Goal: Task Accomplishment & Management: Manage account settings

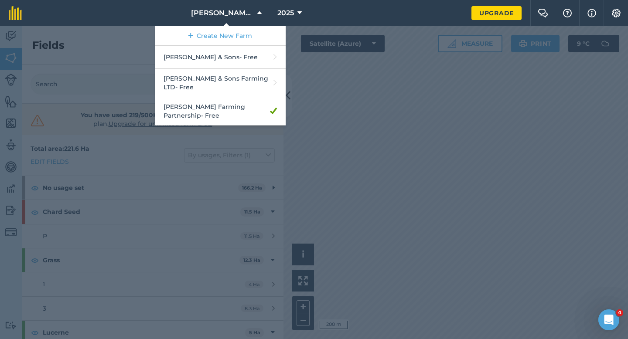
click at [357, 106] on div at bounding box center [314, 182] width 628 height 313
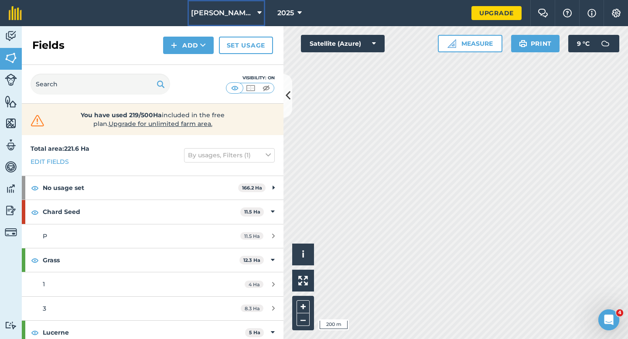
click at [235, 8] on span "[PERSON_NAME] Farming Partnership" at bounding box center [222, 13] width 63 height 10
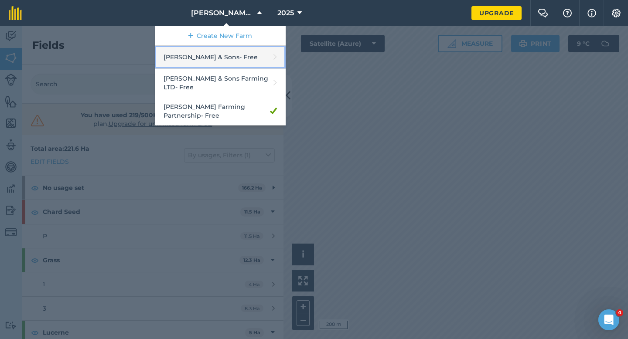
click at [235, 57] on link "[PERSON_NAME] & Sons - Free" at bounding box center [220, 57] width 131 height 23
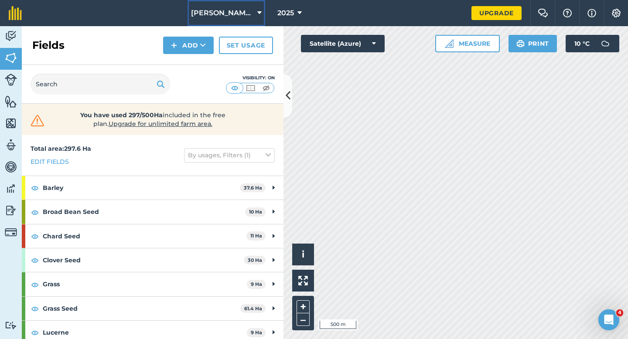
click at [225, 10] on span "[PERSON_NAME] & Sons" at bounding box center [222, 13] width 63 height 10
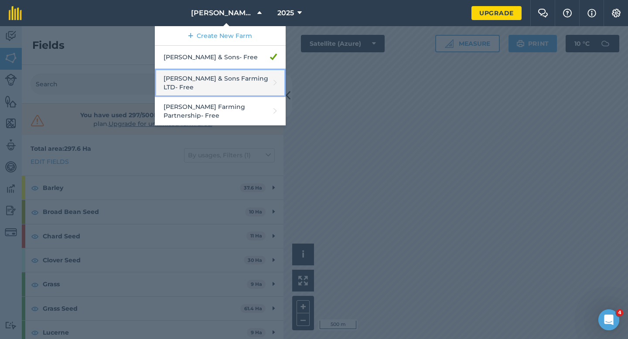
click at [231, 78] on link "[PERSON_NAME] & Sons Farming LTD - Free" at bounding box center [220, 83] width 131 height 28
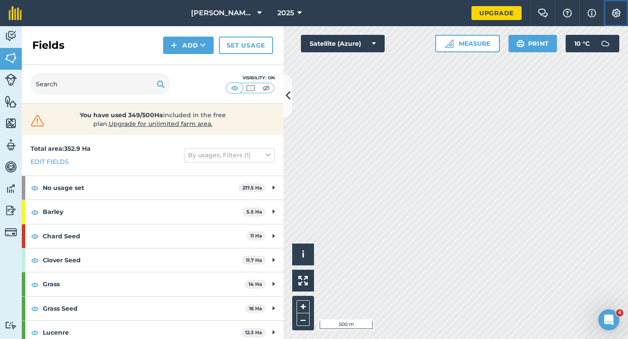
click at [618, 3] on button "Settings" at bounding box center [616, 13] width 24 height 26
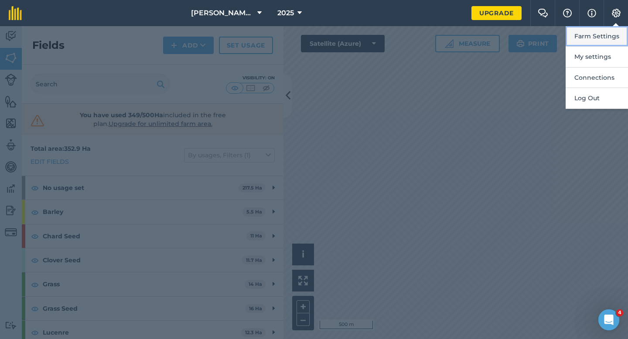
click at [618, 38] on button "Farm Settings" at bounding box center [597, 36] width 62 height 20
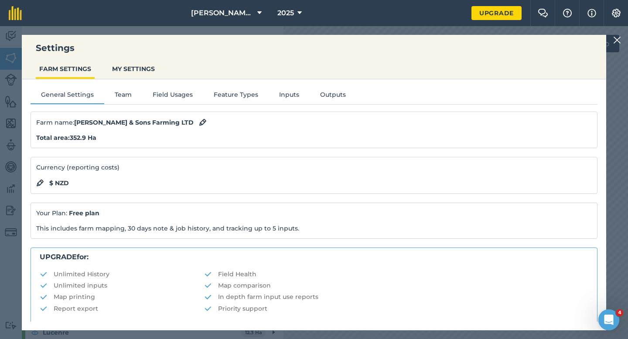
scroll to position [167, 0]
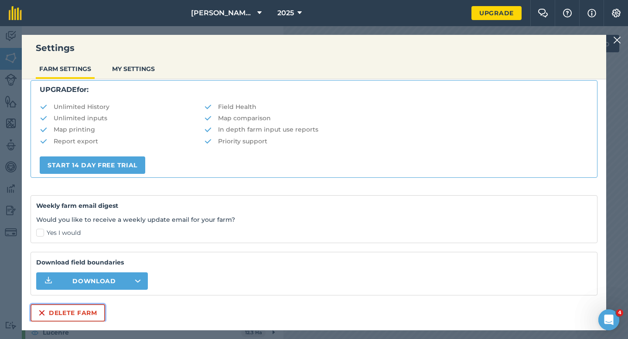
click at [96, 305] on button "Delete farm" at bounding box center [68, 312] width 75 height 17
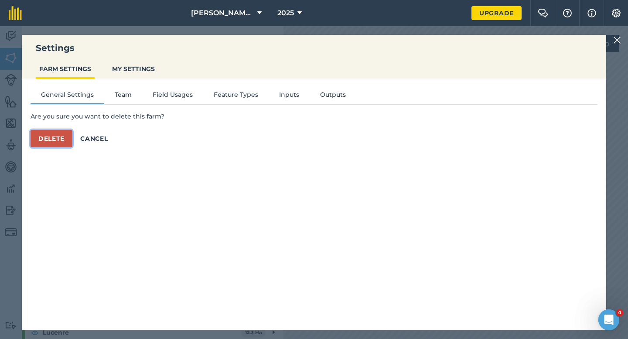
click at [65, 131] on button "Delete" at bounding box center [52, 138] width 42 height 17
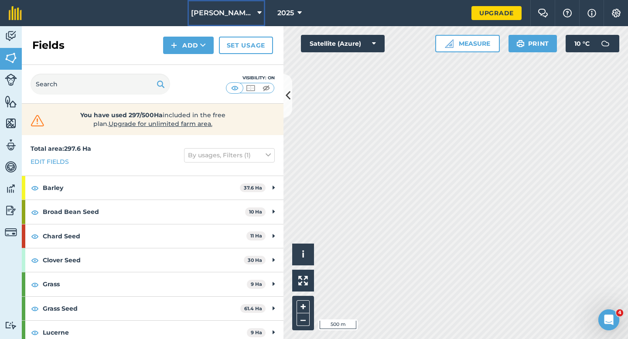
click at [206, 15] on span "[PERSON_NAME] & Sons" at bounding box center [222, 13] width 63 height 10
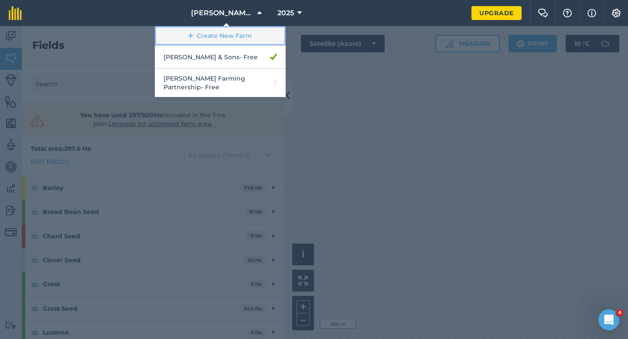
click at [209, 33] on link "Create New Farm" at bounding box center [220, 36] width 131 height 20
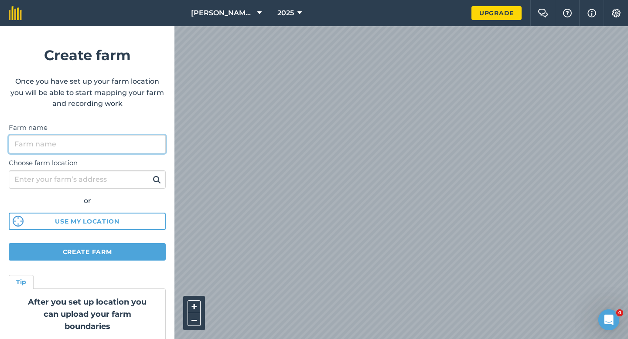
click at [121, 151] on input "Farm name" at bounding box center [87, 144] width 157 height 18
click at [123, 147] on input "Farm name" at bounding box center [87, 144] width 157 height 18
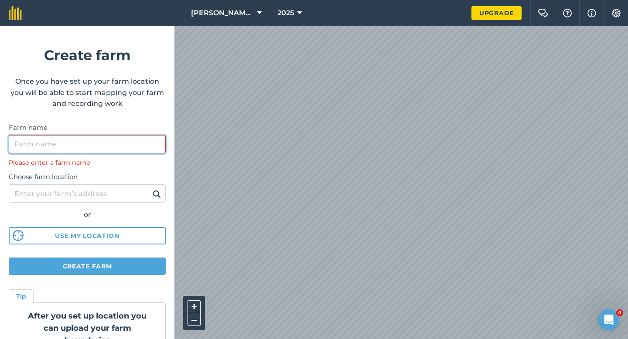
click at [146, 150] on input "Farm name" at bounding box center [87, 144] width 157 height 18
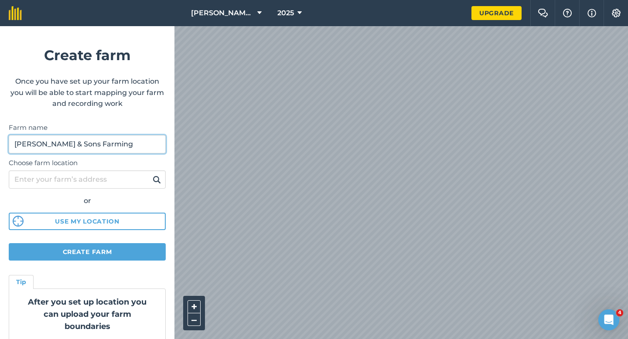
type input "[PERSON_NAME] & Sons Farming"
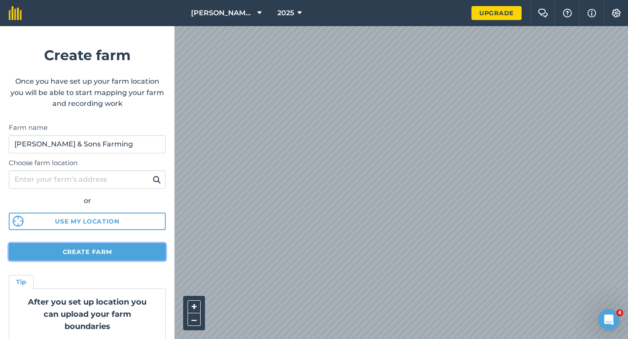
click at [123, 259] on button "Create farm" at bounding box center [87, 251] width 157 height 17
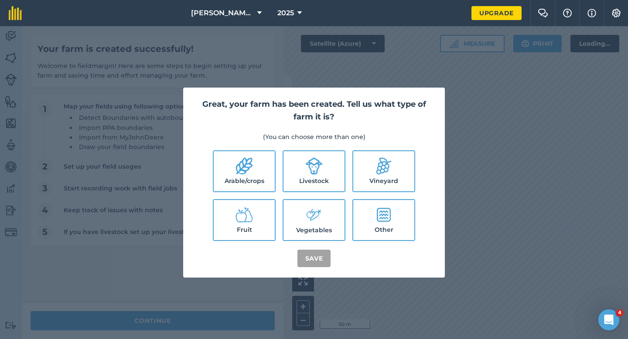
click at [264, 186] on label "Arable/crops" at bounding box center [244, 171] width 61 height 40
checkbox input "true"
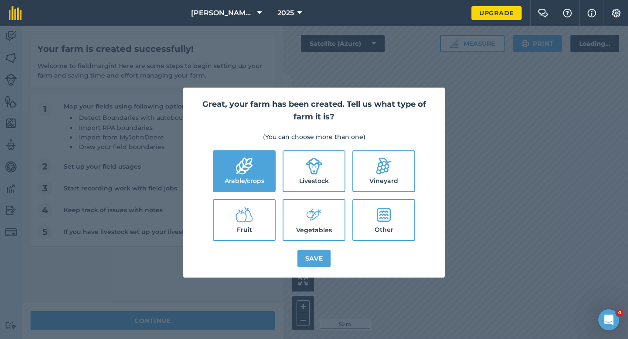
click at [307, 176] on label "Livestock" at bounding box center [313, 171] width 61 height 40
checkbox input "true"
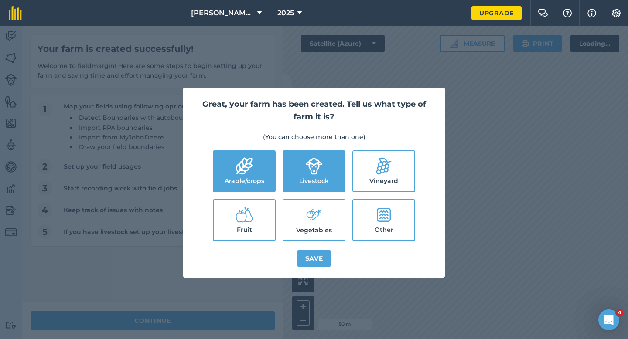
click at [314, 237] on label "Vegetables" at bounding box center [313, 220] width 61 height 40
checkbox input "true"
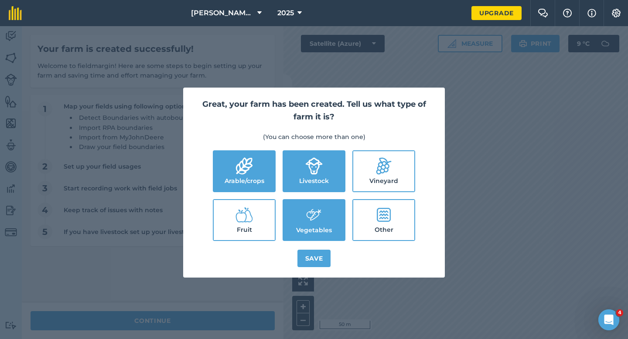
click at [323, 268] on div "Great, your farm has been created. Tell us what type of farm it is? (You can ch…" at bounding box center [314, 183] width 262 height 190
click at [326, 261] on button "Save" at bounding box center [314, 258] width 34 height 17
click at [192, 329] on div "Great, your farm has been created. Tell us what type of farm it is? (You can ch…" at bounding box center [314, 182] width 628 height 313
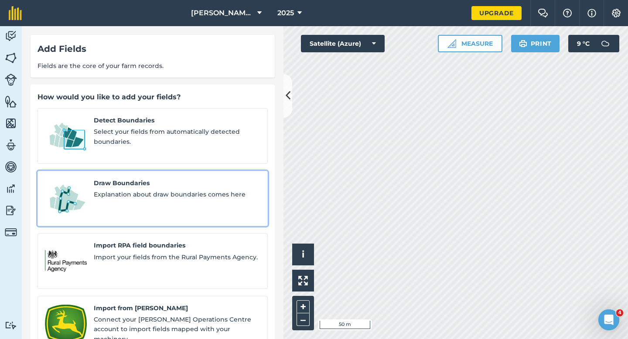
click at [154, 202] on link "Draw Boundaries Explanation about draw boundaries comes here" at bounding box center [153, 199] width 230 height 56
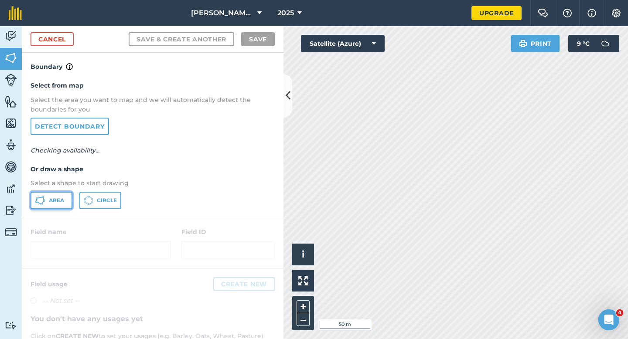
click at [48, 206] on button "Area" at bounding box center [52, 200] width 42 height 17
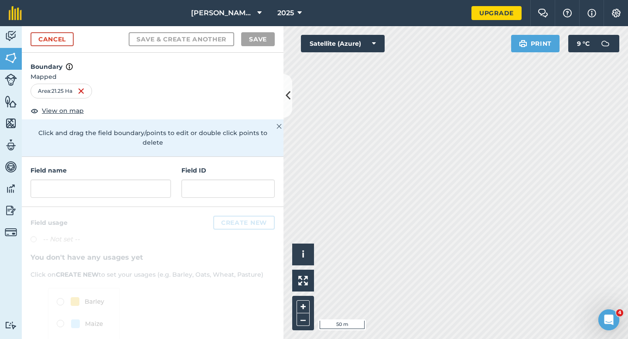
click at [136, 166] on h4 "Field name" at bounding box center [101, 171] width 140 height 10
click at [141, 168] on div "Field name" at bounding box center [101, 182] width 140 height 32
click at [145, 180] on div at bounding box center [101, 189] width 140 height 18
click at [153, 180] on input "text" at bounding box center [101, 189] width 140 height 18
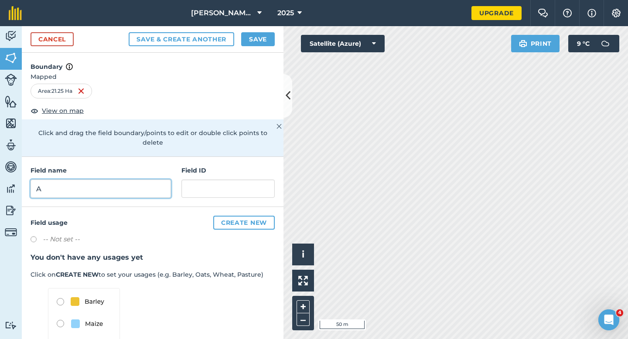
type input "A"
click at [258, 34] on button "Save" at bounding box center [258, 39] width 34 height 14
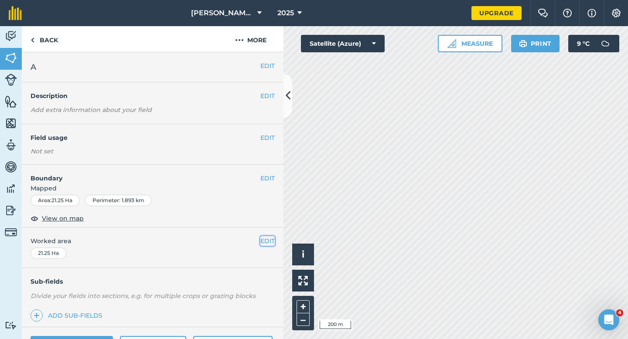
click at [261, 241] on button "EDIT" at bounding box center [267, 241] width 14 height 10
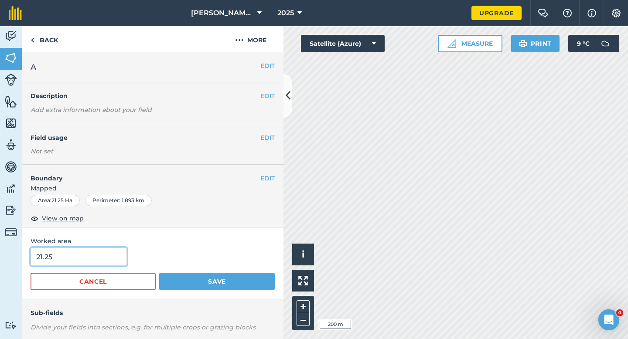
click at [84, 266] on input "21.25" at bounding box center [79, 257] width 96 height 18
type input "21.3"
click at [159, 273] on button "Save" at bounding box center [217, 281] width 116 height 17
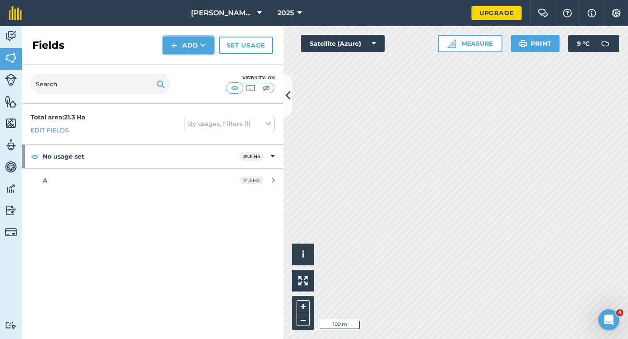
click at [189, 52] on button "Add" at bounding box center [188, 45] width 51 height 17
click at [190, 65] on link "Draw" at bounding box center [188, 64] width 48 height 19
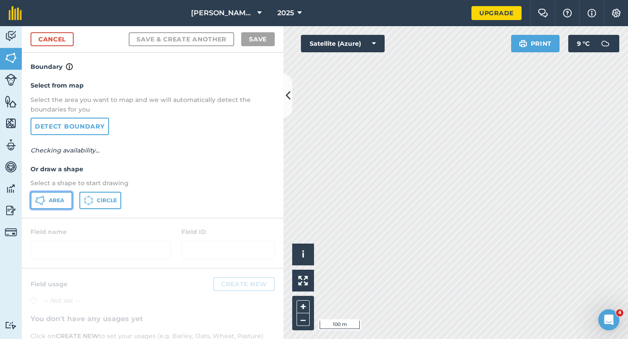
click at [40, 207] on button "Area" at bounding box center [52, 200] width 42 height 17
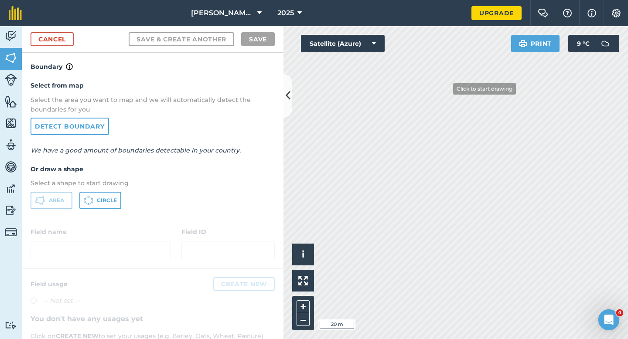
click at [248, 172] on div "Activity Fields Livestock Features Maps Team Vehicles Data Reporting Billing Tu…" at bounding box center [314, 182] width 628 height 313
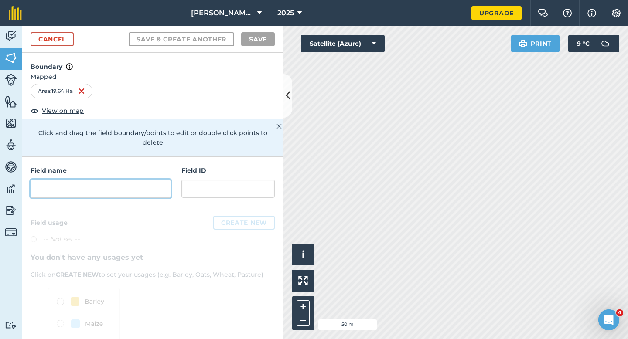
click at [107, 180] on input "text" at bounding box center [101, 189] width 140 height 18
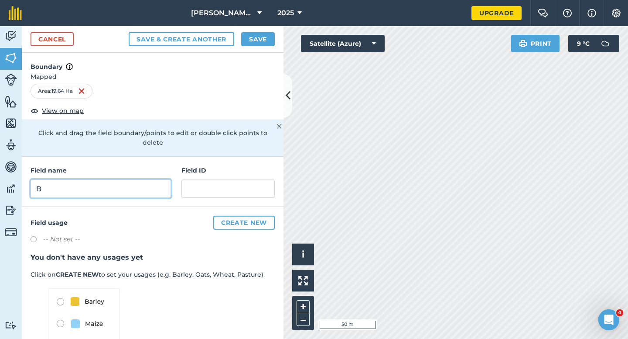
type input "B"
click at [255, 41] on button "Save" at bounding box center [258, 39] width 34 height 14
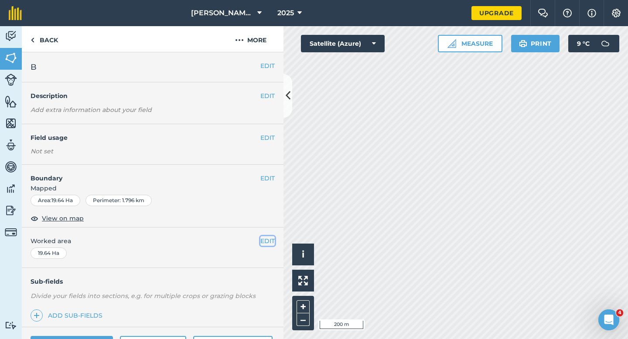
click at [263, 243] on button "EDIT" at bounding box center [267, 241] width 14 height 10
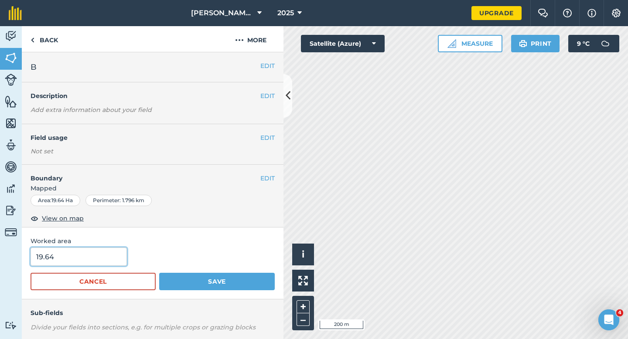
click at [59, 264] on input "19.64" at bounding box center [79, 257] width 96 height 18
type input "19.6"
click at [159, 273] on button "Save" at bounding box center [217, 281] width 116 height 17
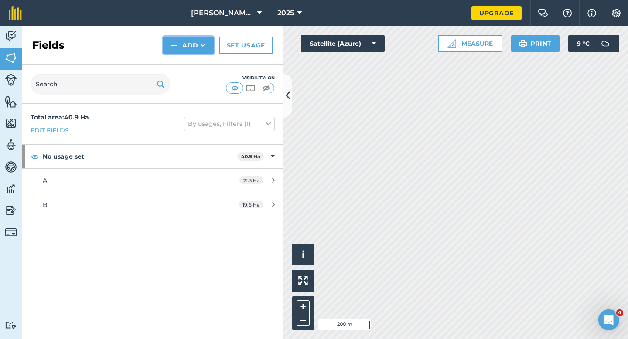
click at [199, 48] on button "Add" at bounding box center [188, 45] width 51 height 17
click at [199, 66] on link "Draw" at bounding box center [188, 64] width 48 height 19
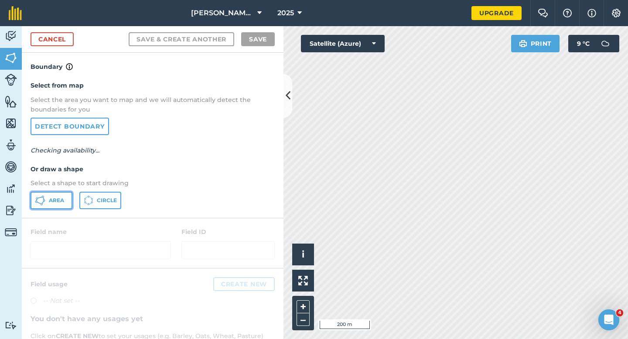
click at [53, 202] on span "Area" at bounding box center [56, 200] width 15 height 7
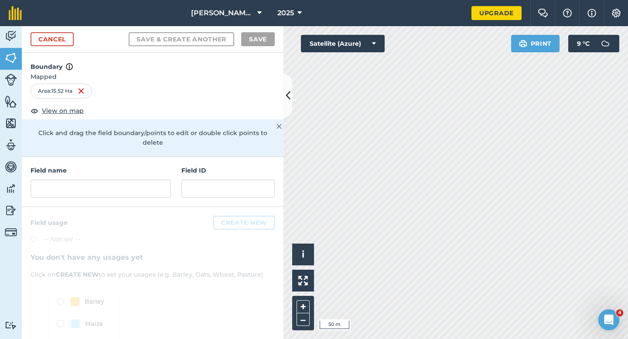
click at [157, 189] on div "Field name Field ID" at bounding box center [153, 182] width 262 height 50
click at [157, 180] on input "text" at bounding box center [101, 189] width 140 height 18
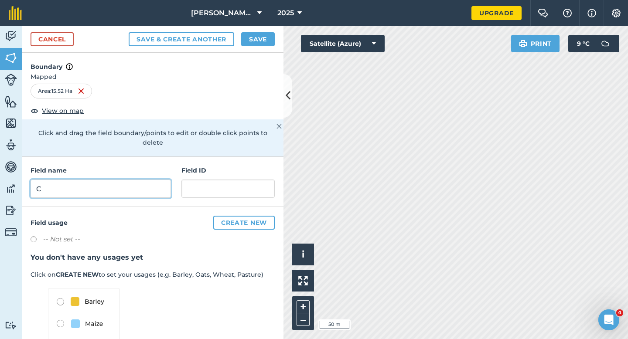
type input "C"
click at [261, 43] on button "Save" at bounding box center [258, 39] width 34 height 14
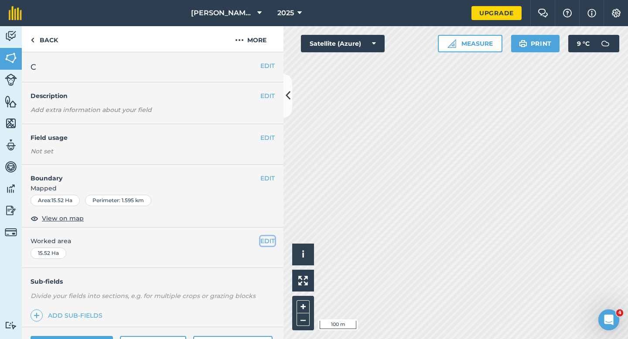
click at [264, 237] on button "EDIT" at bounding box center [267, 241] width 14 height 10
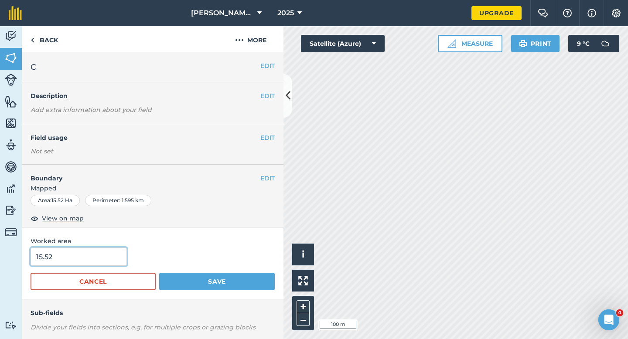
click at [106, 254] on input "15.52" at bounding box center [79, 257] width 96 height 18
type input "15.5"
click at [159, 273] on button "Save" at bounding box center [217, 281] width 116 height 17
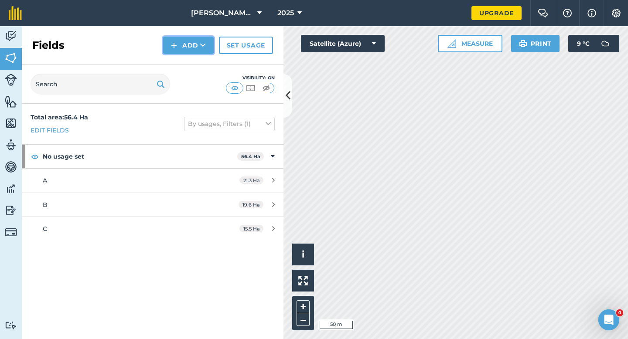
click at [202, 53] on button "Add" at bounding box center [188, 45] width 51 height 17
click at [202, 65] on link "Draw" at bounding box center [188, 64] width 48 height 19
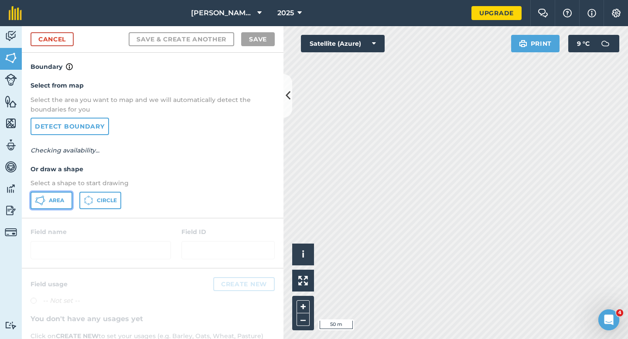
click at [49, 207] on button "Area" at bounding box center [52, 200] width 42 height 17
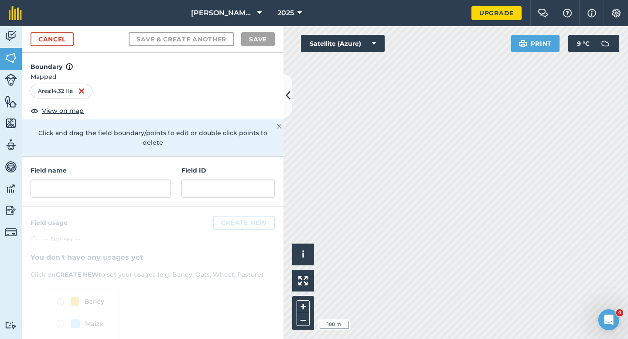
drag, startPoint x: 176, startPoint y: 190, endPoint x: 169, endPoint y: 181, distance: 11.8
click at [169, 181] on div "Field name Field ID" at bounding box center [153, 182] width 262 height 50
click at [169, 181] on input "text" at bounding box center [101, 189] width 140 height 18
type input "X"
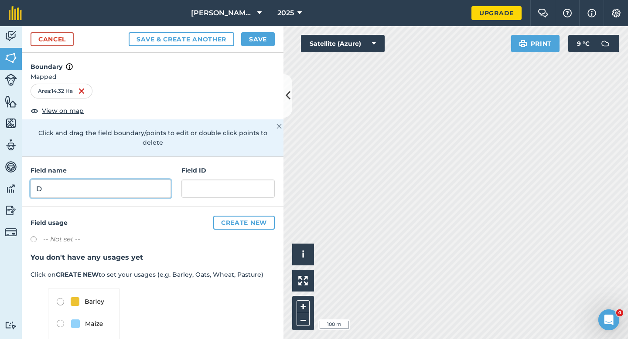
type input "D"
click at [264, 31] on div "Cancel Save & Create Another Save" at bounding box center [153, 39] width 262 height 27
click at [264, 39] on button "Save" at bounding box center [258, 39] width 34 height 14
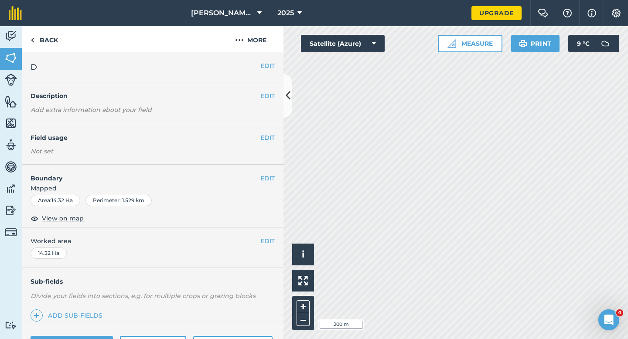
click at [272, 236] on div "EDIT Worked area 14.32 Ha" at bounding box center [153, 248] width 262 height 41
click at [271, 240] on button "EDIT" at bounding box center [267, 241] width 14 height 10
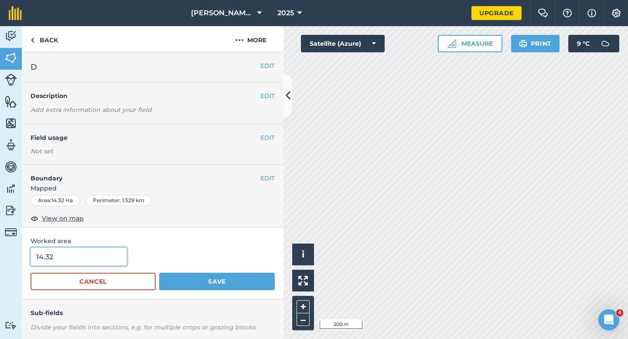
click at [75, 265] on input "14.32" at bounding box center [79, 257] width 96 height 18
click at [75, 255] on input "14.32" at bounding box center [79, 257] width 96 height 18
type input "14.3"
click at [159, 273] on button "Save" at bounding box center [217, 281] width 116 height 17
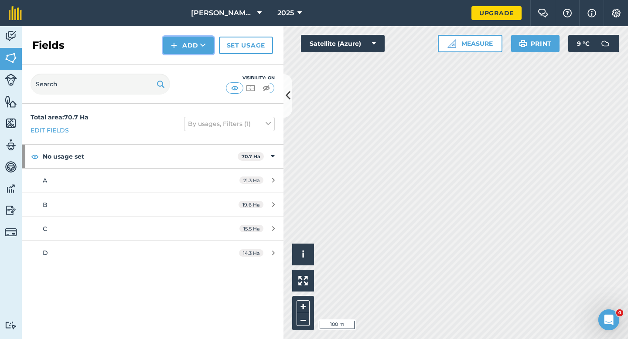
click at [183, 52] on button "Add" at bounding box center [188, 45] width 51 height 17
click at [183, 59] on link "Draw" at bounding box center [188, 64] width 48 height 19
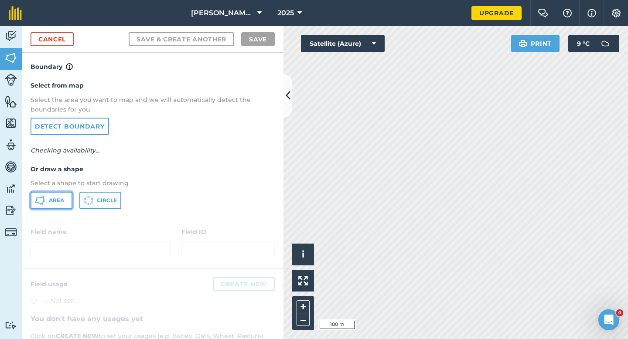
click at [66, 195] on button "Area" at bounding box center [52, 200] width 42 height 17
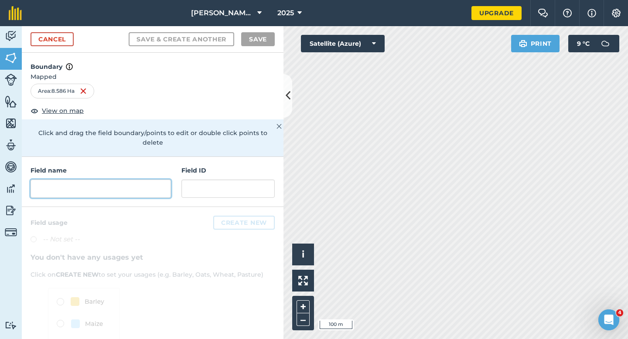
click at [152, 180] on input "text" at bounding box center [101, 189] width 140 height 18
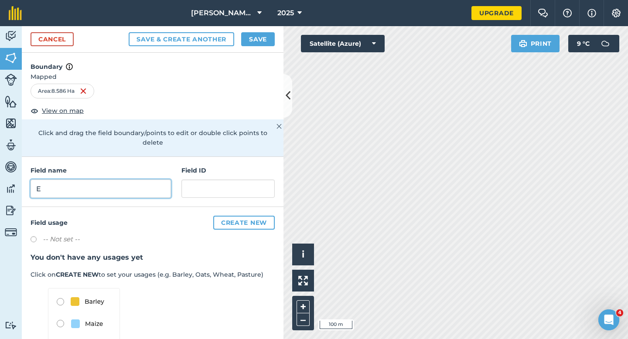
type input "E"
click at [249, 36] on button "Save" at bounding box center [258, 39] width 34 height 14
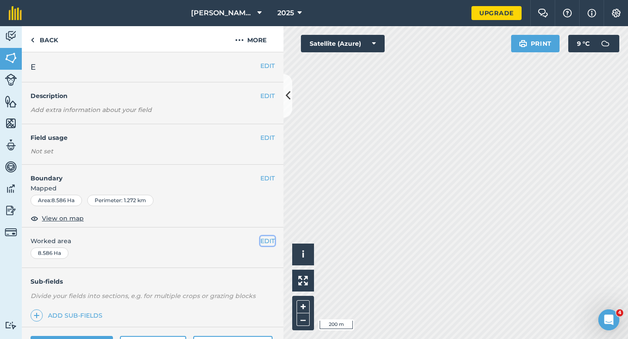
click at [268, 239] on button "EDIT" at bounding box center [267, 241] width 14 height 10
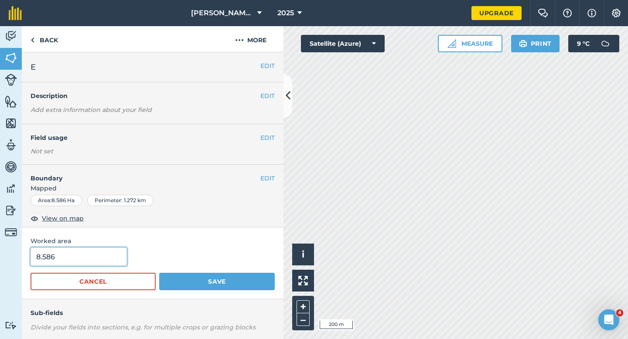
click at [83, 256] on input "8.586" at bounding box center [79, 257] width 96 height 18
type input "8.6"
click at [159, 273] on button "Save" at bounding box center [217, 281] width 116 height 17
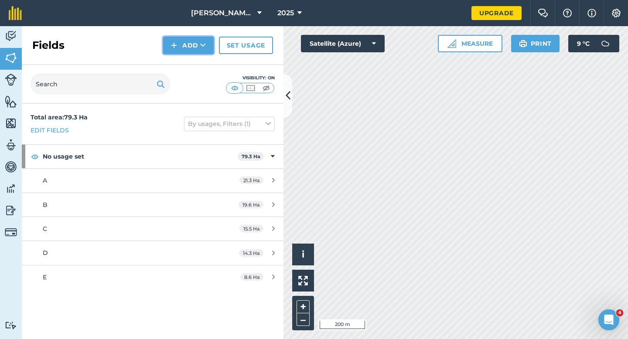
click at [191, 49] on button "Add" at bounding box center [188, 45] width 51 height 17
click at [191, 61] on link "Draw" at bounding box center [188, 64] width 48 height 19
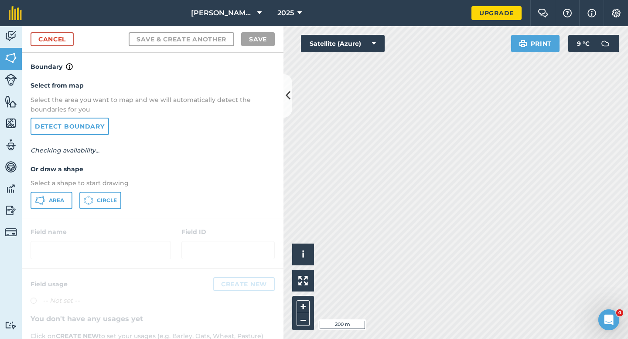
click at [48, 212] on div "Select from map Select the area you want to map and we will automatically detec…" at bounding box center [153, 145] width 262 height 146
click at [48, 209] on div "Select from map Select the area you want to map and we will automatically detec…" at bounding box center [153, 145] width 262 height 146
click at [49, 206] on button "Area" at bounding box center [52, 200] width 42 height 17
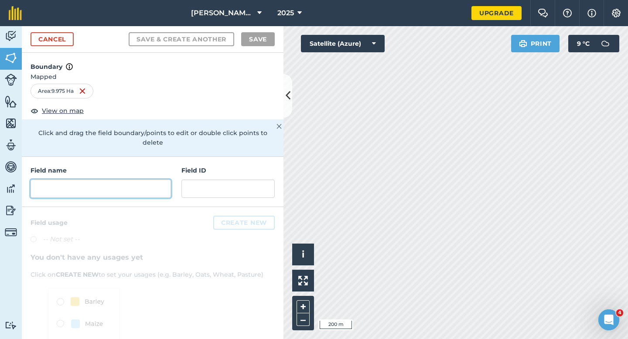
click at [107, 180] on input "text" at bounding box center [101, 189] width 140 height 18
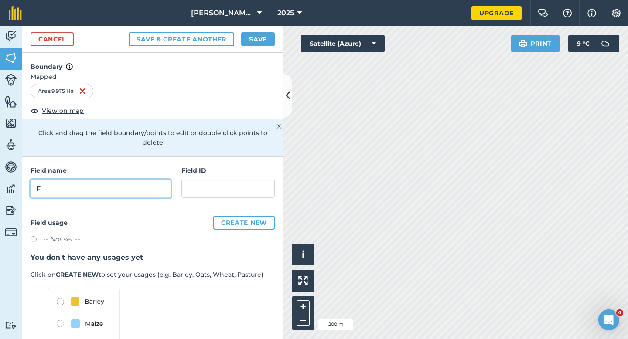
type input "F"
click at [263, 39] on button "Save" at bounding box center [258, 39] width 34 height 14
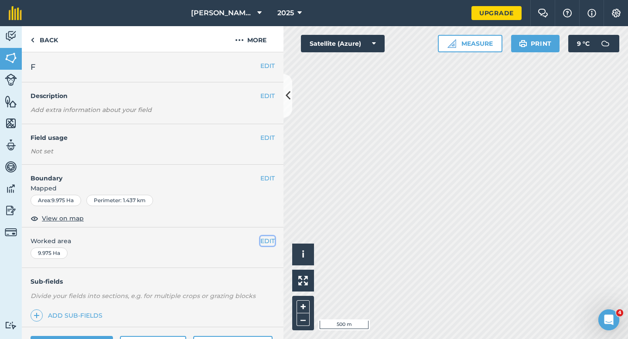
click at [266, 241] on button "EDIT" at bounding box center [267, 241] width 14 height 10
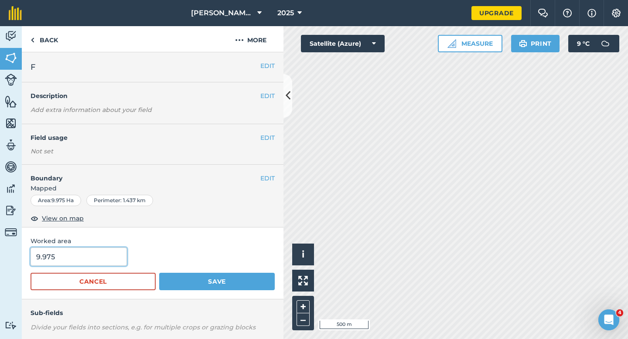
click at [109, 253] on input "9.975" at bounding box center [79, 257] width 96 height 18
type input "10"
click at [159, 273] on button "Save" at bounding box center [217, 281] width 116 height 17
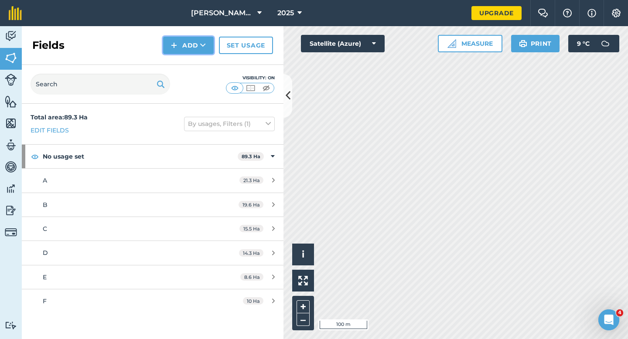
click at [190, 53] on button "Add" at bounding box center [188, 45] width 51 height 17
click at [189, 65] on link "Draw" at bounding box center [188, 64] width 48 height 19
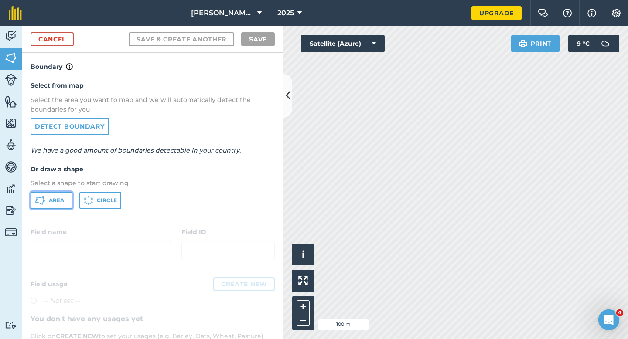
click at [68, 196] on button "Area" at bounding box center [52, 200] width 42 height 17
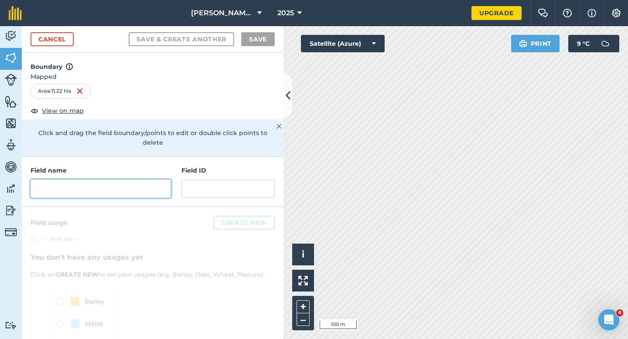
click at [71, 180] on input "text" at bounding box center [101, 189] width 140 height 18
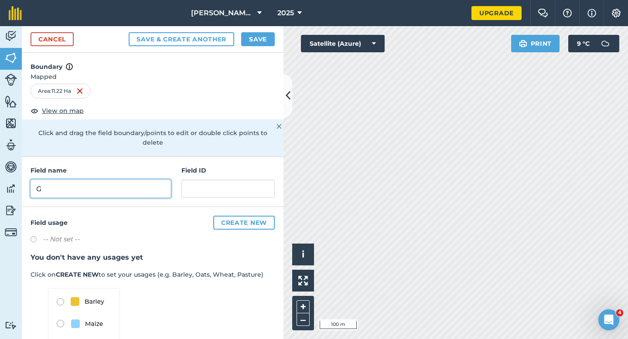
type input "G"
click at [257, 33] on button "Save" at bounding box center [258, 39] width 34 height 14
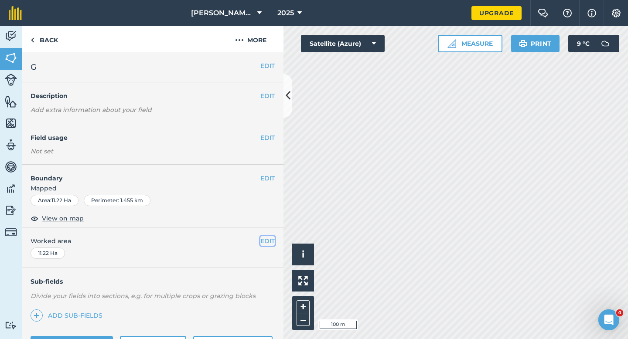
click at [270, 245] on button "EDIT" at bounding box center [267, 241] width 14 height 10
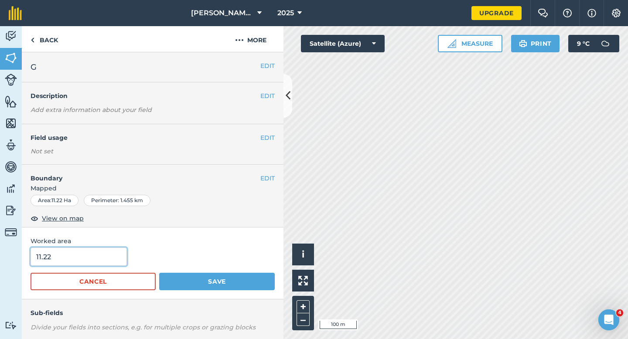
click at [90, 254] on input "11.22" at bounding box center [79, 257] width 96 height 18
type input "11.2"
click at [159, 273] on button "Save" at bounding box center [217, 281] width 116 height 17
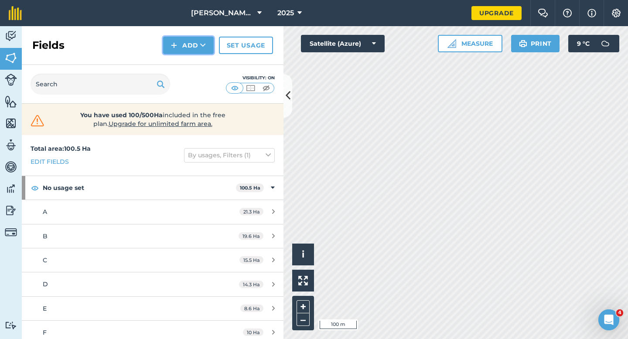
click at [184, 51] on button "Add" at bounding box center [188, 45] width 51 height 17
click at [184, 65] on link "Draw" at bounding box center [188, 64] width 48 height 19
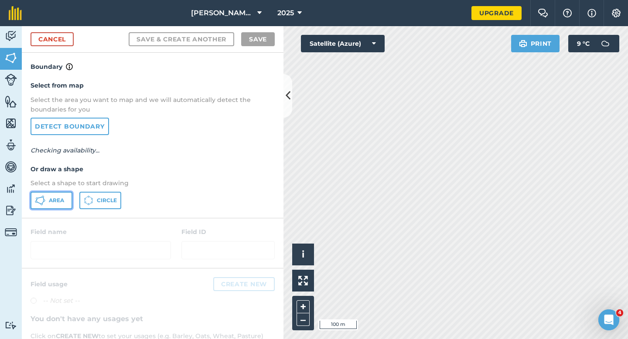
click at [55, 206] on button "Area" at bounding box center [52, 200] width 42 height 17
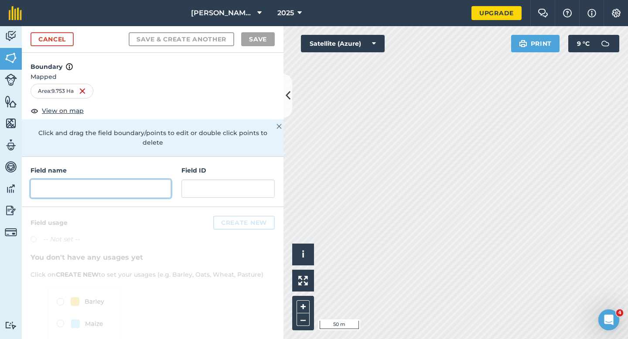
click at [145, 180] on input "text" at bounding box center [101, 189] width 140 height 18
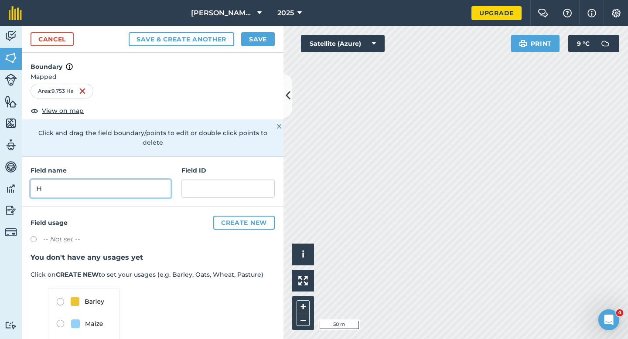
type input "H"
click at [258, 44] on button "Save" at bounding box center [258, 39] width 34 height 14
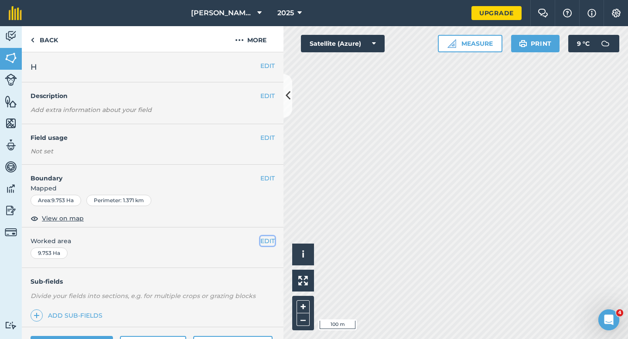
click at [269, 241] on button "EDIT" at bounding box center [267, 241] width 14 height 10
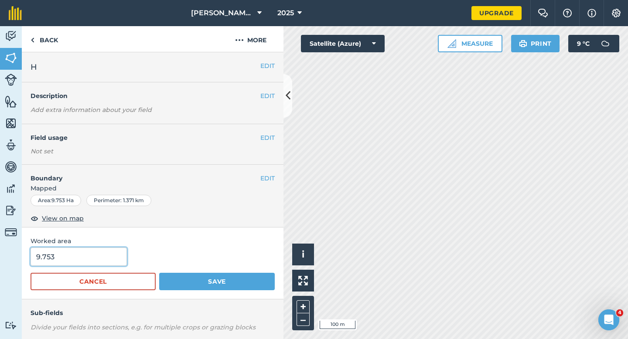
click at [98, 260] on input "9.753" at bounding box center [79, 257] width 96 height 18
type input "9.7"
click at [159, 273] on button "Save" at bounding box center [217, 281] width 116 height 17
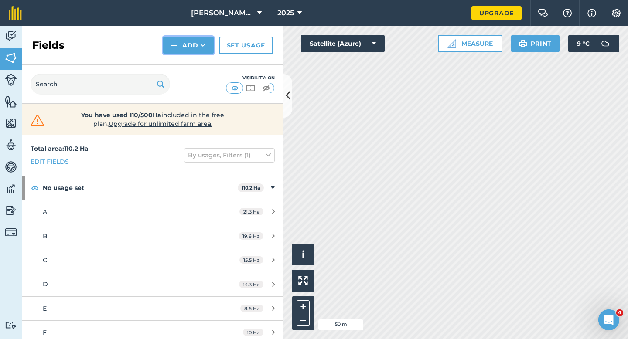
click at [182, 51] on button "Add" at bounding box center [188, 45] width 51 height 17
click at [182, 60] on link "Draw" at bounding box center [188, 64] width 48 height 19
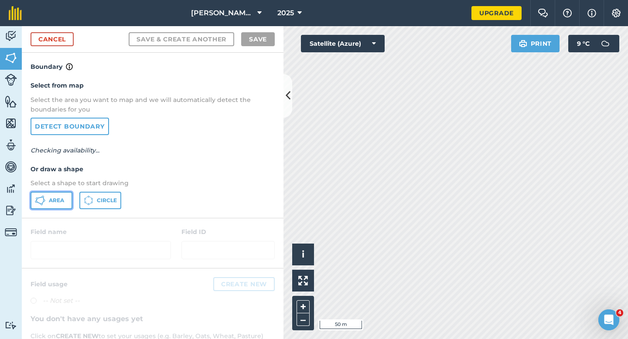
click at [72, 195] on button "Area" at bounding box center [52, 200] width 42 height 17
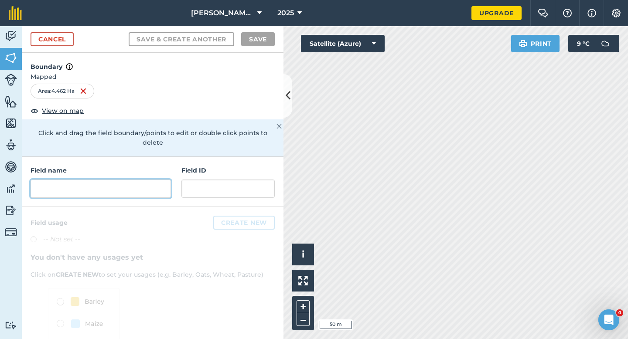
click at [153, 181] on input "text" at bounding box center [101, 189] width 140 height 18
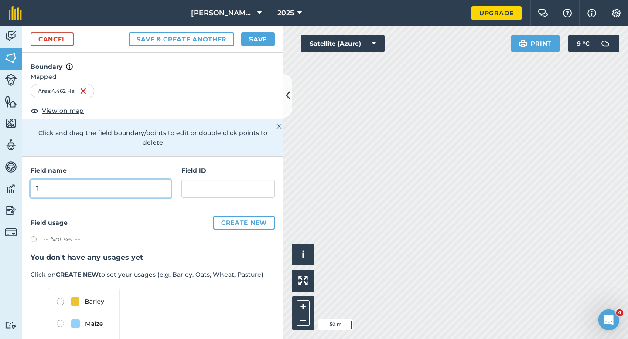
type input "1"
click at [257, 34] on button "Save" at bounding box center [258, 39] width 34 height 14
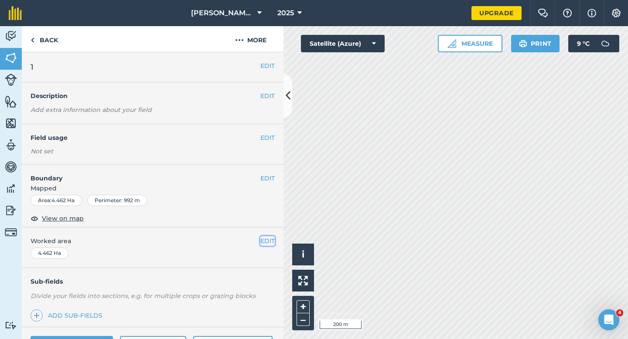
click at [267, 241] on button "EDIT" at bounding box center [267, 241] width 14 height 10
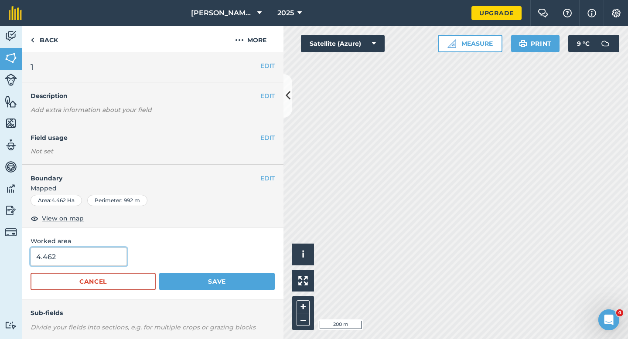
click at [120, 256] on input "4.462" at bounding box center [79, 257] width 96 height 18
click at [263, 180] on button "EDIT" at bounding box center [267, 179] width 14 height 10
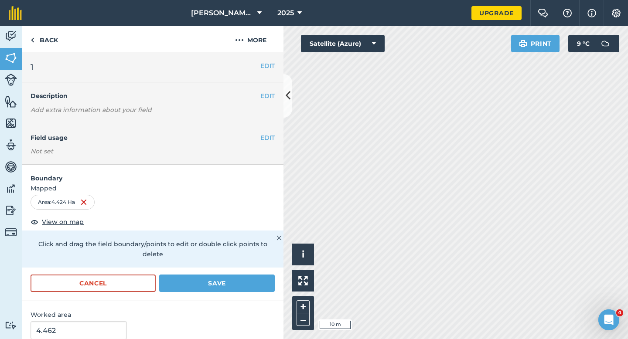
click at [252, 255] on div "Click and drag the field boundary/points to edit or double click points to dele…" at bounding box center [153, 249] width 262 height 37
click at [252, 275] on button "Save" at bounding box center [217, 283] width 116 height 17
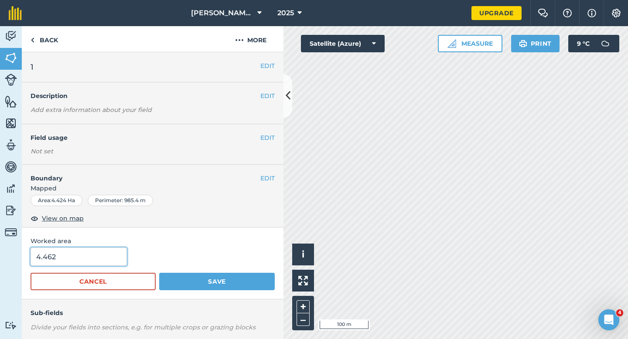
click at [113, 258] on input "4.462" at bounding box center [79, 257] width 96 height 18
type input "4.4"
click at [159, 273] on button "Save" at bounding box center [217, 281] width 116 height 17
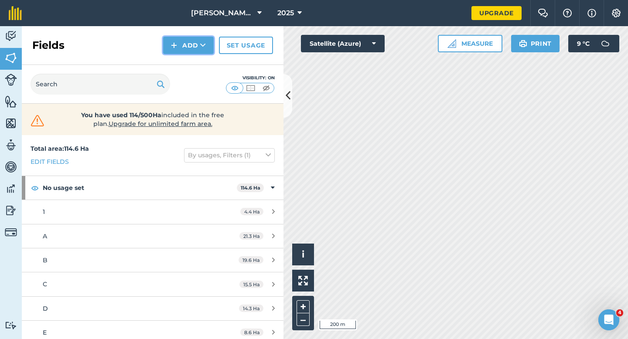
click at [179, 46] on button "Add" at bounding box center [188, 45] width 51 height 17
click at [184, 61] on link "Draw" at bounding box center [188, 64] width 48 height 19
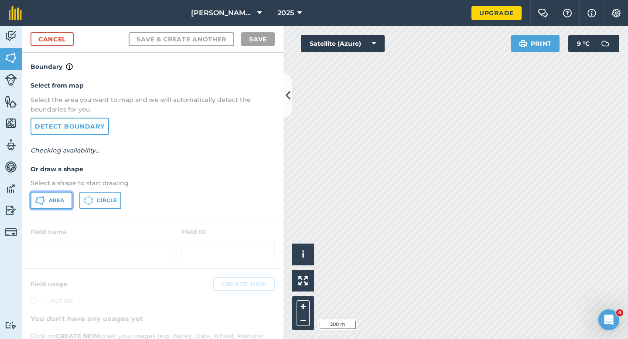
click at [59, 192] on button "Area" at bounding box center [52, 200] width 42 height 17
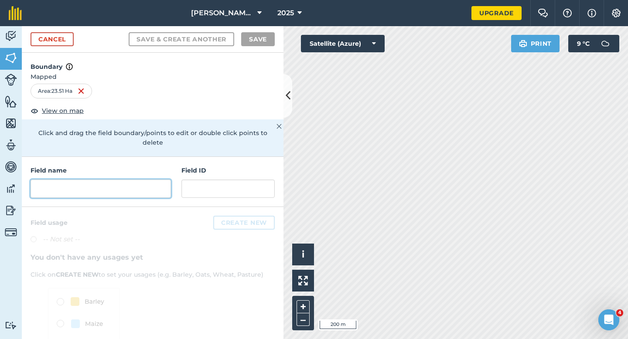
click at [123, 182] on input "text" at bounding box center [101, 189] width 140 height 18
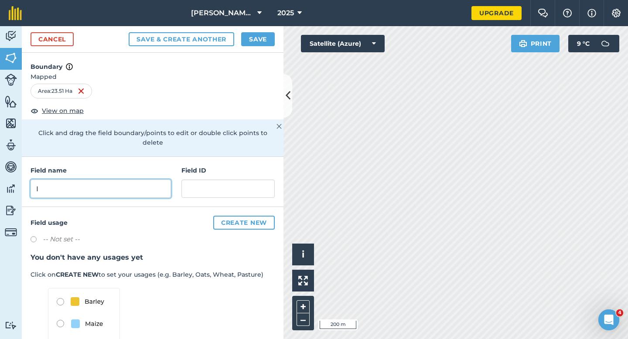
type input "I"
click at [256, 39] on button "Save" at bounding box center [258, 39] width 34 height 14
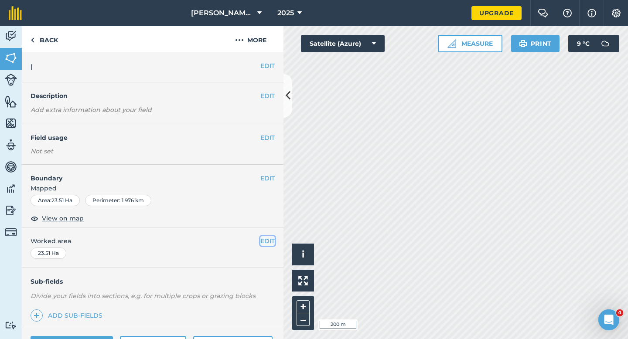
click at [268, 242] on button "EDIT" at bounding box center [267, 241] width 14 height 10
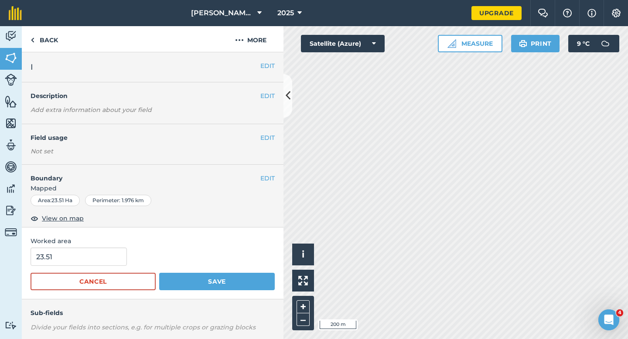
click at [86, 269] on form "23.51 Cancel Save" at bounding box center [153, 269] width 244 height 43
click at [88, 261] on input "23.51" at bounding box center [79, 257] width 96 height 18
type input "23.5"
click at [159, 273] on button "Save" at bounding box center [217, 281] width 116 height 17
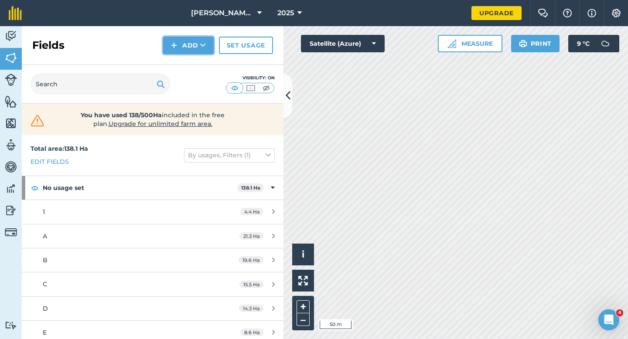
click at [176, 50] on img at bounding box center [174, 45] width 6 height 10
click at [177, 63] on link "Draw" at bounding box center [188, 64] width 48 height 19
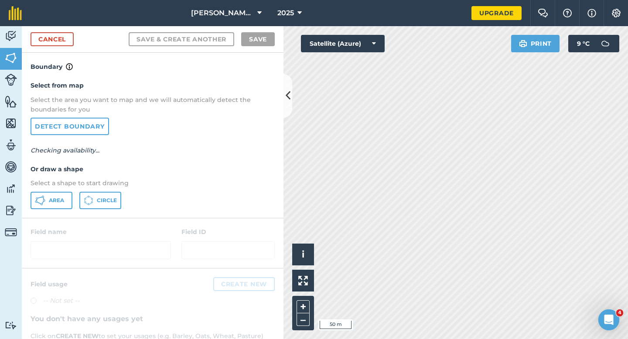
click at [49, 211] on div "Select from map Select the area you want to map and we will automatically detec…" at bounding box center [153, 145] width 262 height 146
click at [53, 204] on span "Area" at bounding box center [56, 200] width 15 height 7
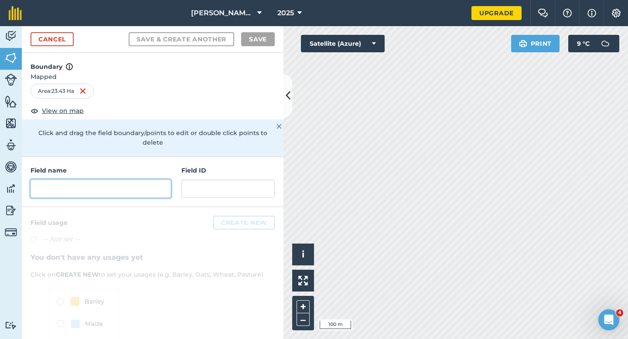
click at [167, 170] on div "Field name" at bounding box center [101, 182] width 140 height 32
click at [163, 180] on input "text" at bounding box center [101, 189] width 140 height 18
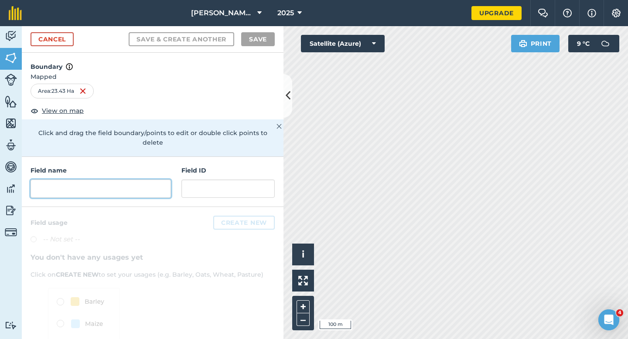
click at [163, 180] on input "text" at bounding box center [101, 189] width 140 height 18
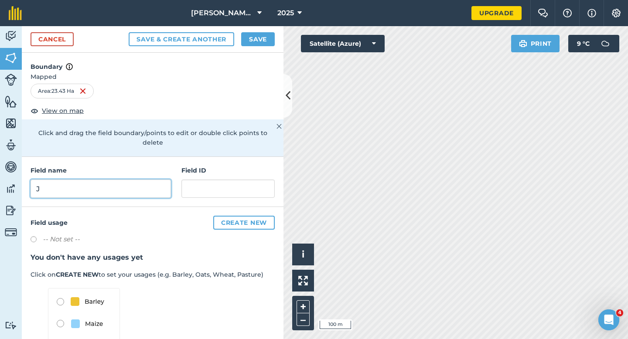
type input "J"
click at [258, 40] on button "Save" at bounding box center [258, 39] width 34 height 14
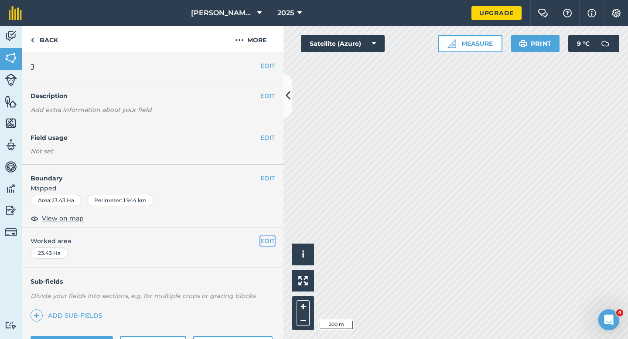
click at [260, 238] on button "EDIT" at bounding box center [267, 241] width 14 height 10
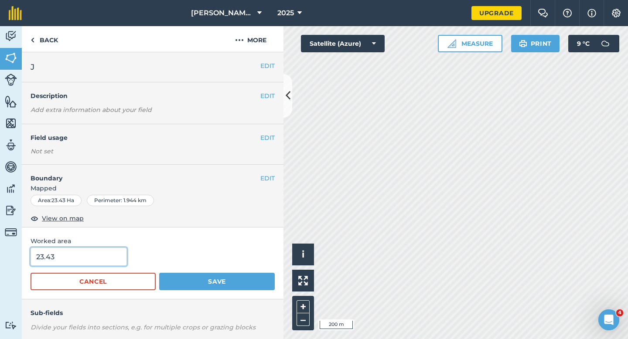
click at [93, 261] on input "23.43" at bounding box center [79, 257] width 96 height 18
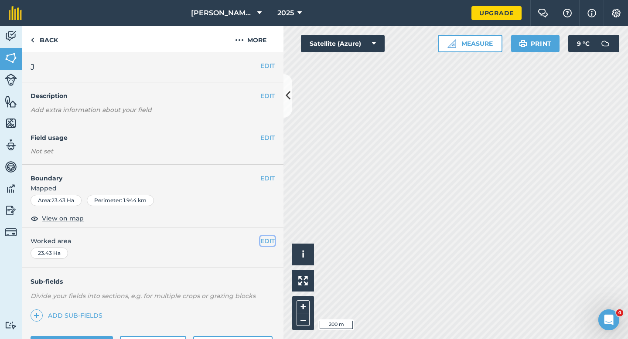
click at [272, 244] on button "EDIT" at bounding box center [267, 241] width 14 height 10
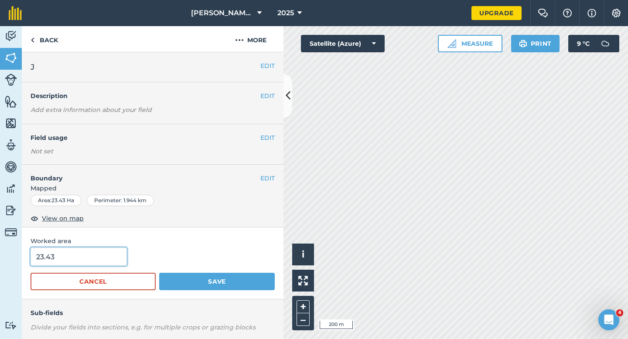
click at [115, 249] on input "23.43" at bounding box center [79, 257] width 96 height 18
click at [114, 263] on input "23.43" at bounding box center [79, 257] width 96 height 18
type input "23.5"
click at [159, 273] on button "Save" at bounding box center [217, 281] width 116 height 17
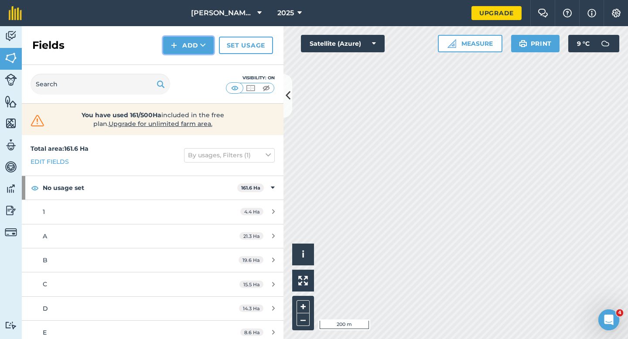
click at [199, 48] on button "Add" at bounding box center [188, 45] width 51 height 17
click at [199, 68] on link "Draw" at bounding box center [188, 64] width 48 height 19
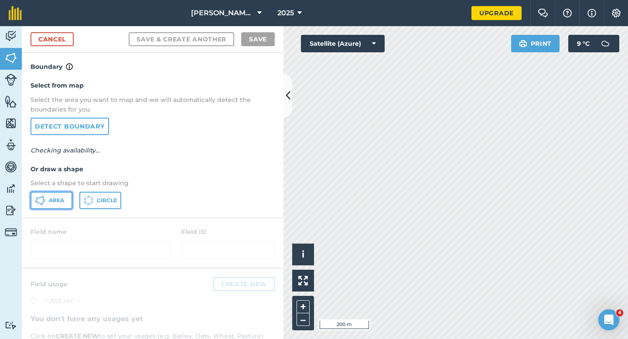
click at [55, 198] on span "Area" at bounding box center [56, 200] width 15 height 7
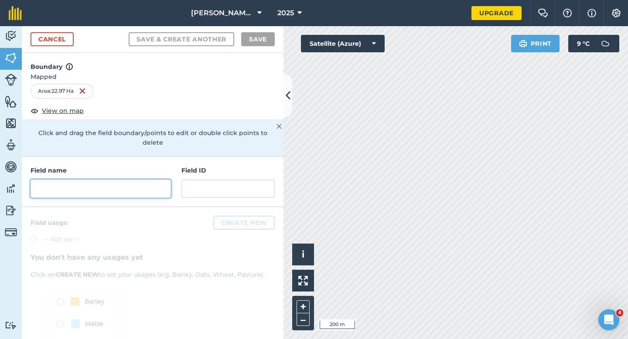
click at [124, 180] on input "text" at bounding box center [101, 189] width 140 height 18
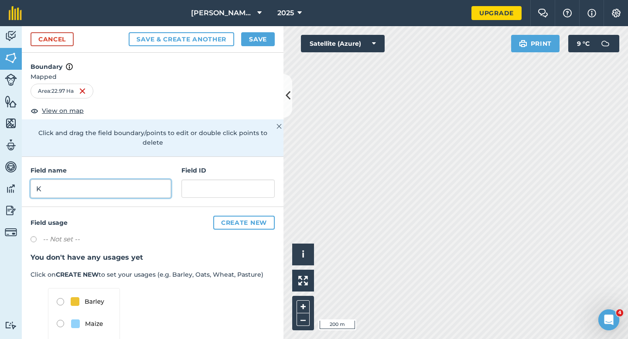
type input "K"
click at [262, 32] on button "Save" at bounding box center [258, 39] width 34 height 14
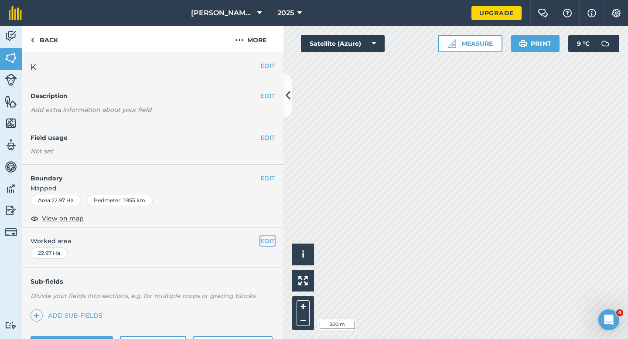
click at [268, 244] on button "EDIT" at bounding box center [267, 241] width 14 height 10
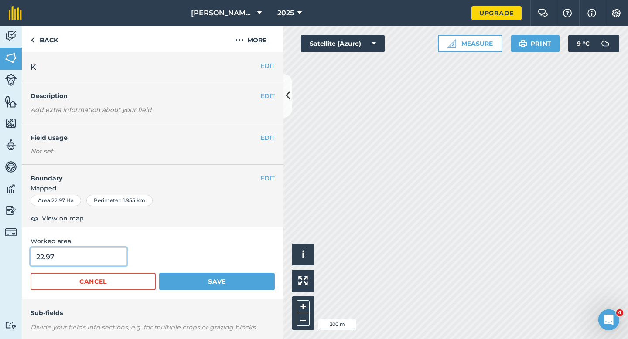
click at [87, 266] on input "22.97" at bounding box center [79, 257] width 96 height 18
click at [87, 265] on input "22.97" at bounding box center [79, 257] width 96 height 18
type input "23"
click at [159, 273] on button "Save" at bounding box center [217, 281] width 116 height 17
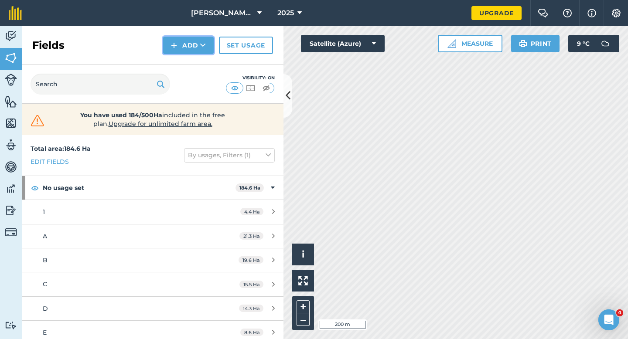
click at [181, 44] on button "Add" at bounding box center [188, 45] width 51 height 17
click at [181, 64] on link "Draw" at bounding box center [188, 64] width 48 height 19
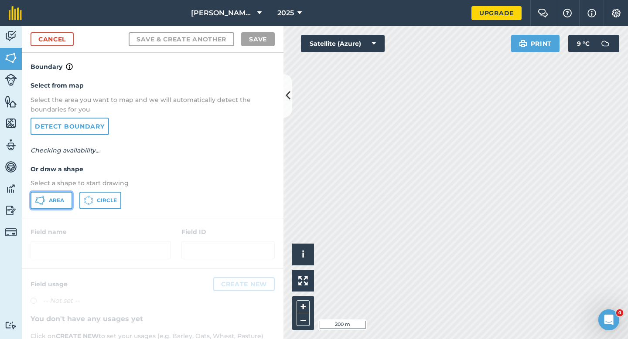
click at [62, 198] on span "Area" at bounding box center [56, 200] width 15 height 7
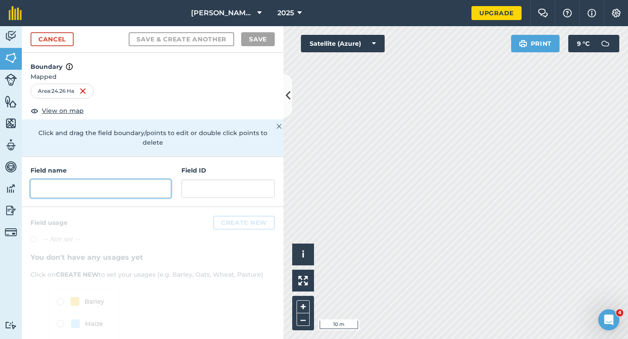
click at [153, 180] on input "text" at bounding box center [101, 189] width 140 height 18
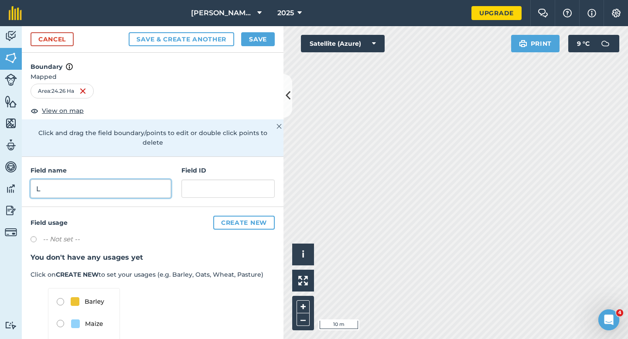
type input "L"
click at [264, 41] on button "Save" at bounding box center [258, 39] width 34 height 14
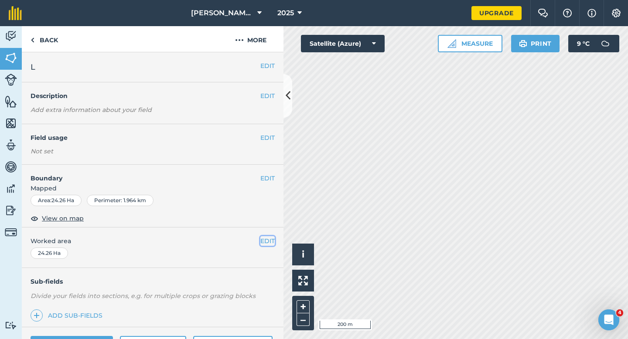
click at [270, 243] on button "EDIT" at bounding box center [267, 241] width 14 height 10
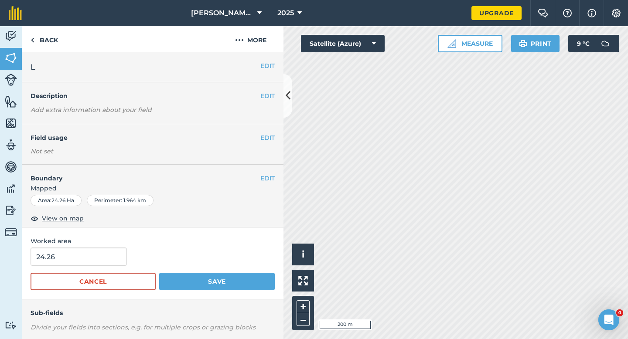
click at [102, 271] on form "24.26 Cancel Save" at bounding box center [153, 269] width 244 height 43
click at [102, 265] on input "24.26" at bounding box center [79, 257] width 96 height 18
type input "24"
click at [159, 273] on button "Save" at bounding box center [217, 281] width 116 height 17
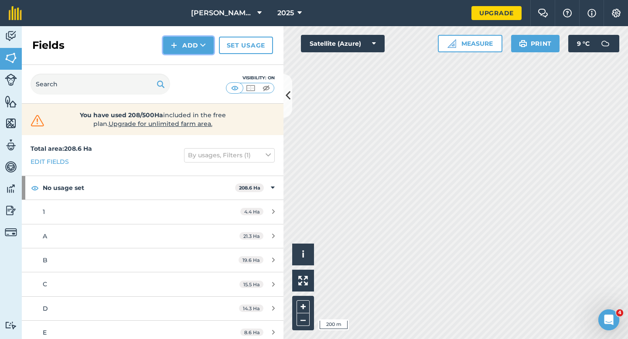
click at [186, 42] on button "Add" at bounding box center [188, 45] width 51 height 17
click at [186, 65] on link "Draw" at bounding box center [188, 64] width 48 height 19
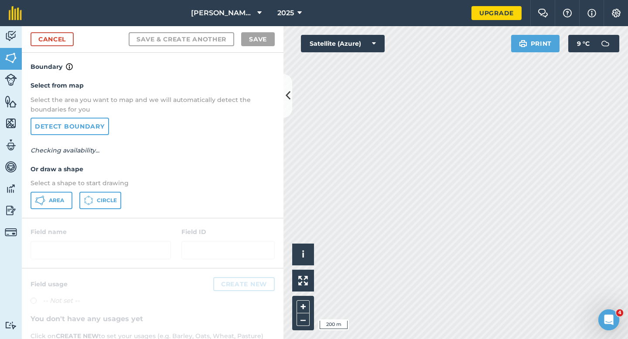
click at [68, 209] on div "Select from map Select the area you want to map and we will automatically detec…" at bounding box center [153, 145] width 262 height 146
click at [70, 204] on button "Area" at bounding box center [52, 200] width 42 height 17
click at [66, 198] on button "Area" at bounding box center [52, 200] width 42 height 17
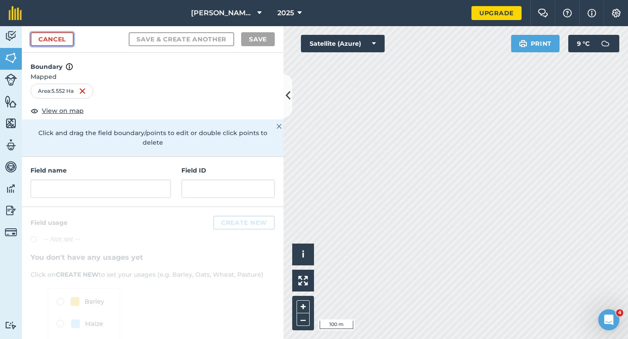
click at [73, 44] on link "Cancel" at bounding box center [52, 39] width 43 height 14
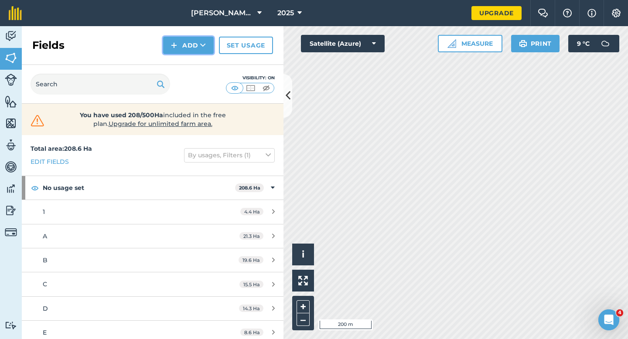
click at [184, 51] on button "Add" at bounding box center [188, 45] width 51 height 17
click at [184, 58] on link "Draw" at bounding box center [188, 64] width 48 height 19
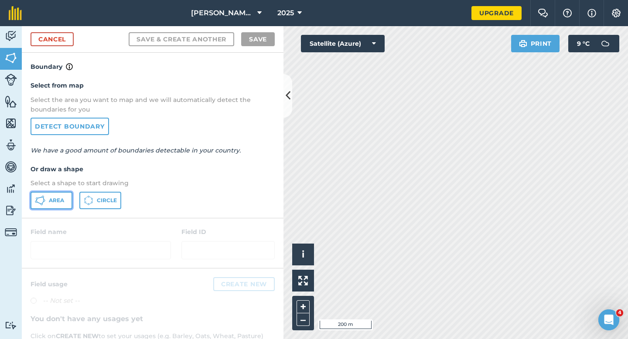
click at [52, 200] on span "Area" at bounding box center [56, 200] width 15 height 7
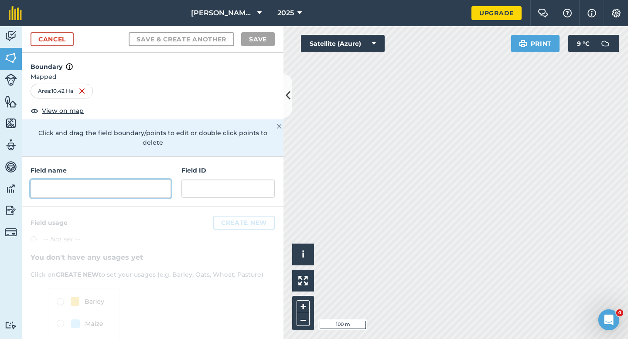
click at [161, 180] on input "text" at bounding box center [101, 189] width 140 height 18
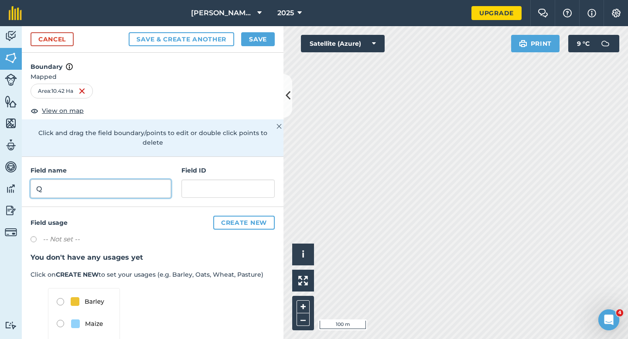
type input "Q"
click at [250, 45] on button "Save" at bounding box center [258, 39] width 34 height 14
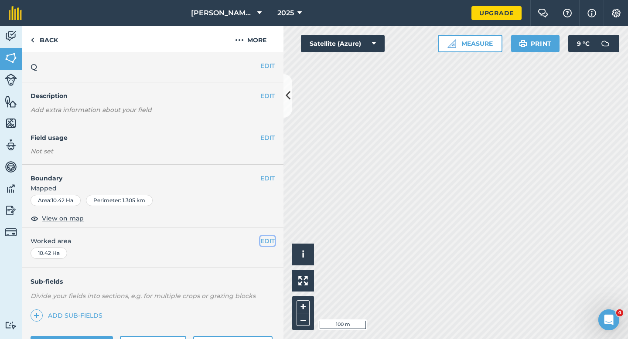
click at [274, 238] on button "EDIT" at bounding box center [267, 241] width 14 height 10
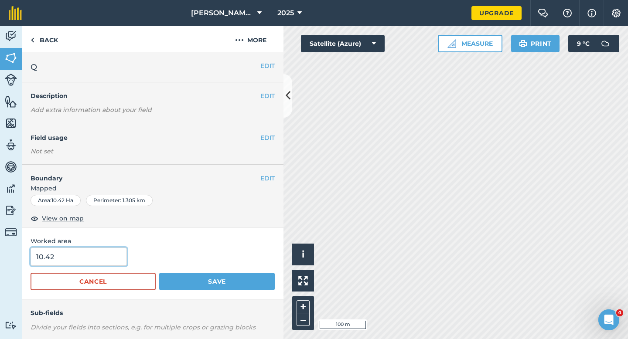
click at [65, 261] on input "10.42" at bounding box center [79, 257] width 96 height 18
type input "10.4"
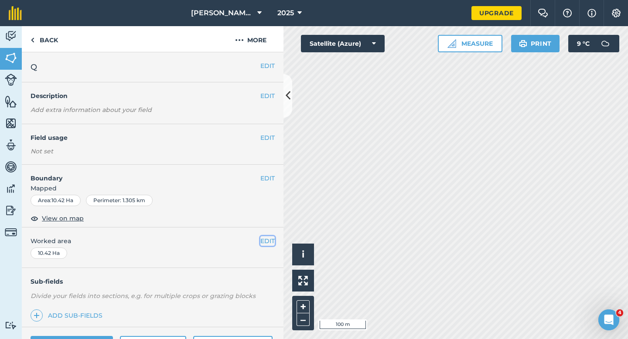
click at [270, 242] on button "EDIT" at bounding box center [267, 241] width 14 height 10
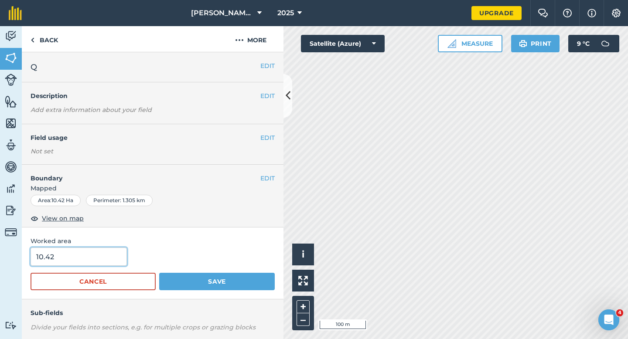
click at [98, 253] on input "10.42" at bounding box center [79, 257] width 96 height 18
type input "10.4"
click at [159, 273] on button "Save" at bounding box center [217, 281] width 116 height 17
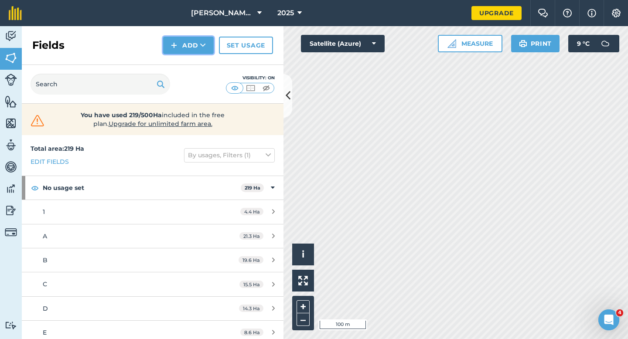
click at [195, 49] on button "Add" at bounding box center [188, 45] width 51 height 17
click at [200, 66] on link "Draw" at bounding box center [188, 64] width 48 height 19
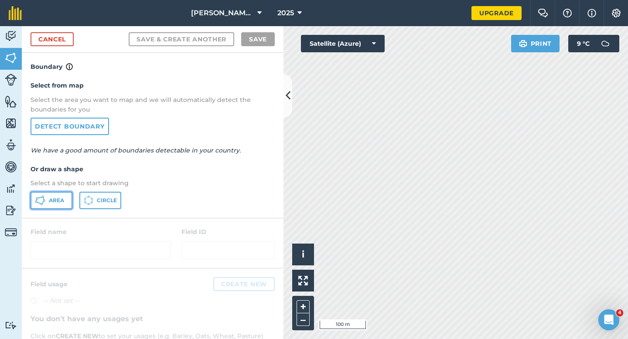
click at [62, 196] on button "Area" at bounding box center [52, 200] width 42 height 17
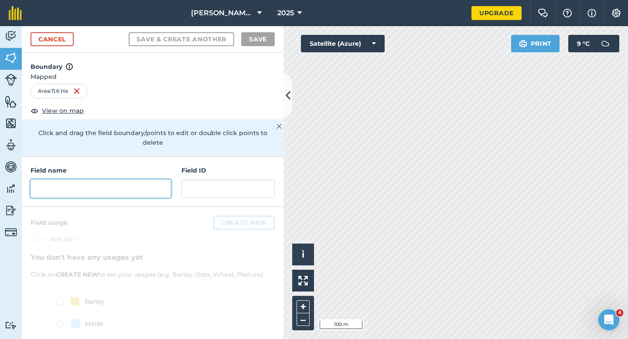
click at [166, 180] on input "text" at bounding box center [101, 189] width 140 height 18
click at [161, 180] on input "text" at bounding box center [101, 189] width 140 height 18
click at [158, 180] on input "text" at bounding box center [101, 189] width 140 height 18
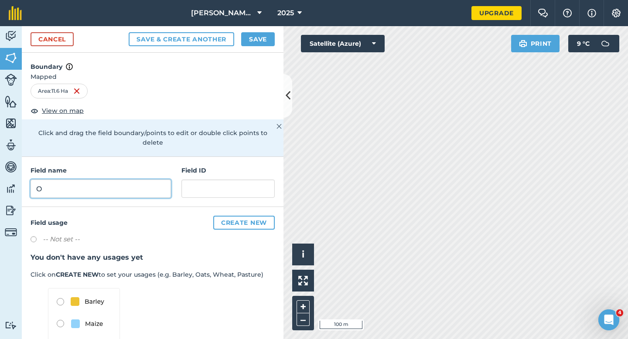
click at [159, 180] on input "O" at bounding box center [101, 189] width 140 height 18
click at [159, 180] on input "OP" at bounding box center [101, 189] width 140 height 18
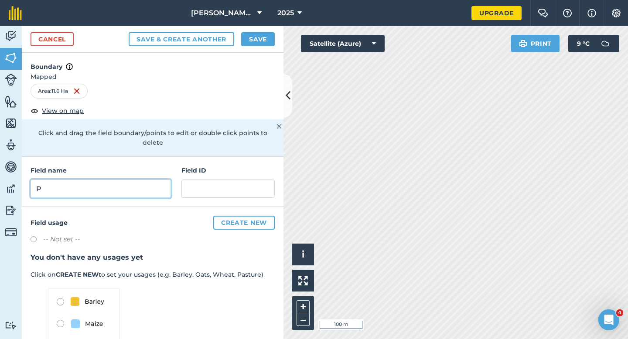
type input "P"
click at [252, 40] on button "Save" at bounding box center [258, 39] width 34 height 14
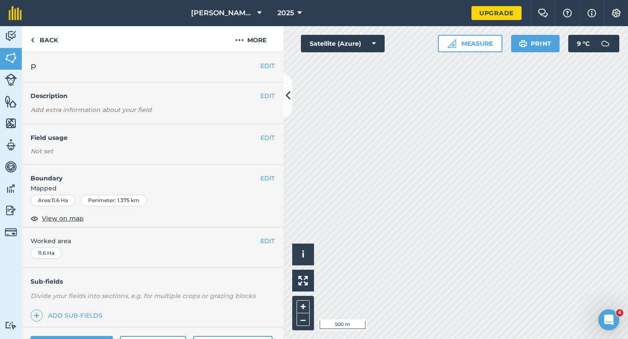
click at [430, 20] on div "[PERSON_NAME] & Sons Farming 2025 Upgrade Farm Chat Help Info Settings Map prin…" at bounding box center [314, 169] width 628 height 339
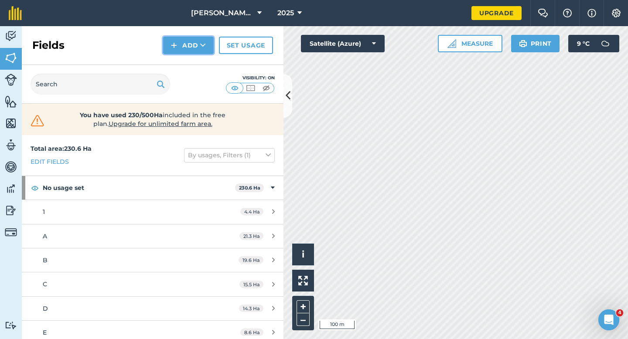
click at [200, 48] on button "Add" at bounding box center [188, 45] width 51 height 17
click at [200, 56] on link "Draw" at bounding box center [188, 64] width 48 height 19
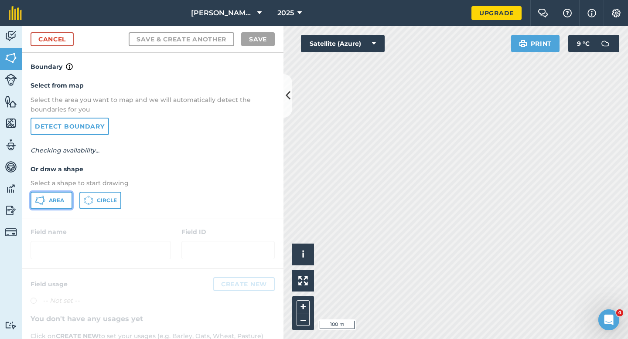
click at [54, 192] on button "Area" at bounding box center [52, 200] width 42 height 17
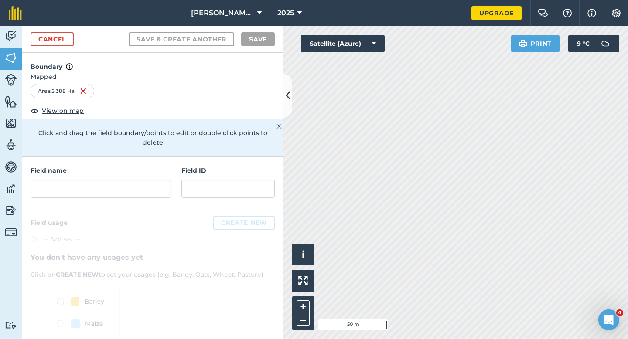
click at [113, 166] on h4 "Field name" at bounding box center [101, 171] width 140 height 10
click at [113, 180] on input "text" at bounding box center [101, 189] width 140 height 18
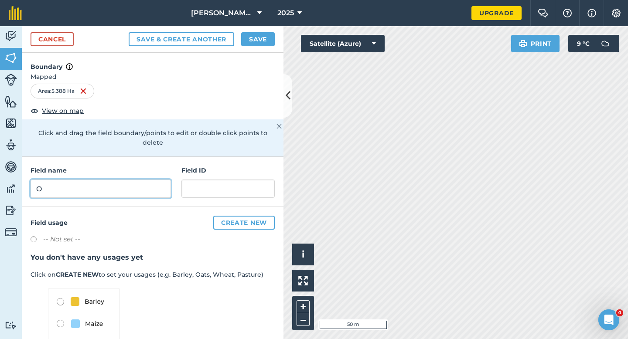
type input "O"
click at [254, 39] on button "Save" at bounding box center [258, 39] width 34 height 14
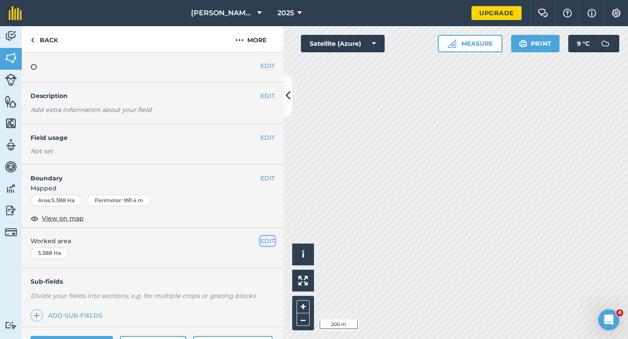
click at [270, 242] on button "EDIT" at bounding box center [267, 241] width 14 height 10
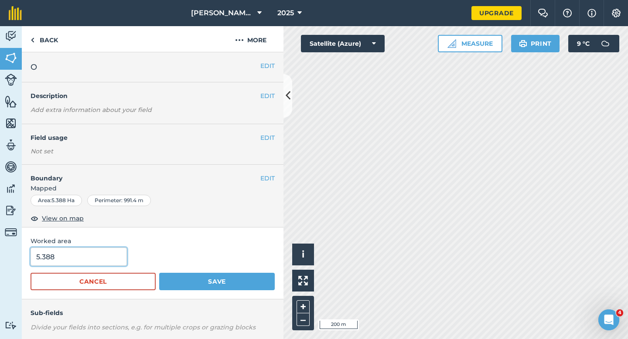
click at [108, 253] on input "5.388" at bounding box center [79, 257] width 96 height 18
type input "5.5"
click at [159, 273] on button "Save" at bounding box center [217, 281] width 116 height 17
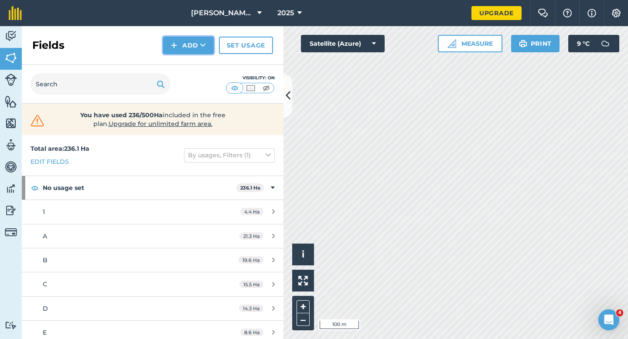
click at [174, 41] on img at bounding box center [174, 45] width 6 height 10
click at [178, 70] on link "Draw" at bounding box center [188, 64] width 48 height 19
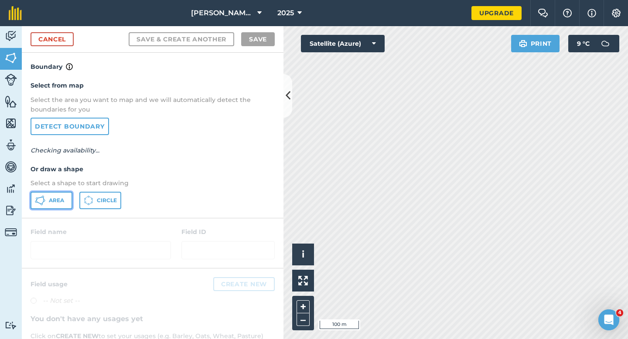
click at [52, 202] on span "Area" at bounding box center [56, 200] width 15 height 7
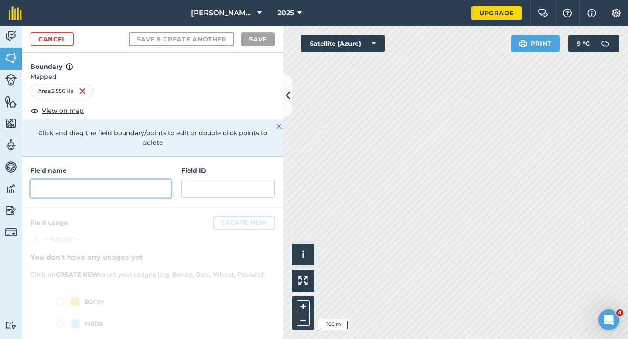
click at [151, 180] on input "text" at bounding box center [101, 189] width 140 height 18
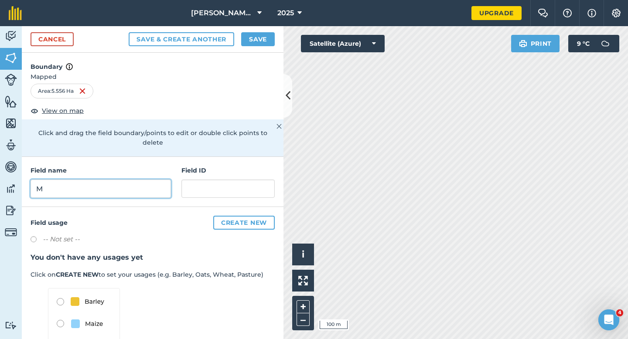
type input "M"
click at [261, 35] on button "Save" at bounding box center [258, 39] width 34 height 14
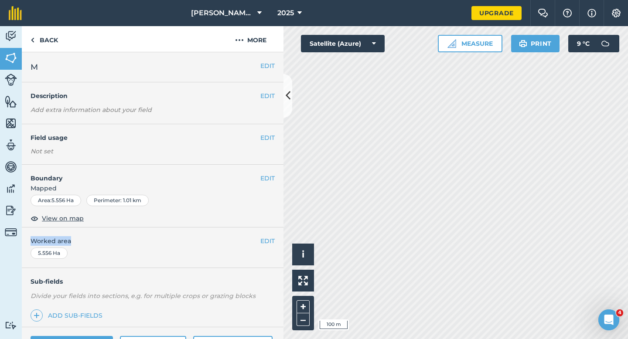
click at [274, 237] on div "EDIT Worked area 5.556 Ha" at bounding box center [153, 248] width 262 height 41
click at [269, 237] on button "EDIT" at bounding box center [267, 241] width 14 height 10
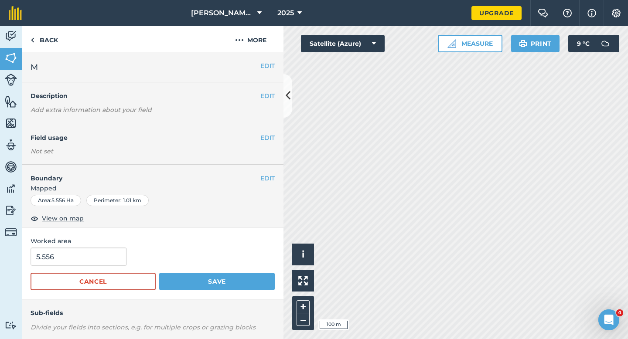
click at [79, 267] on form "5.556 Cancel Save" at bounding box center [153, 269] width 244 height 43
click at [79, 265] on input "5.556" at bounding box center [79, 257] width 96 height 18
type input "5.5"
click at [159, 273] on button "Save" at bounding box center [217, 281] width 116 height 17
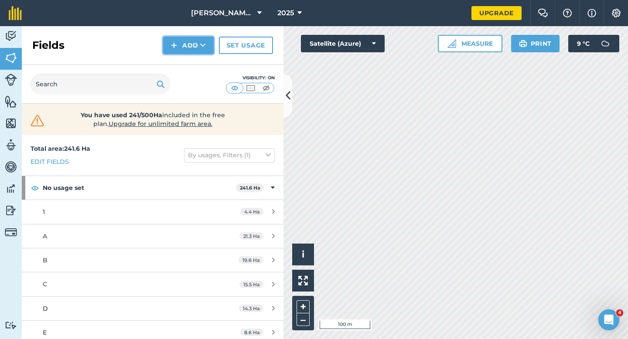
click at [201, 44] on icon at bounding box center [203, 45] width 6 height 9
click at [201, 66] on link "Draw" at bounding box center [188, 64] width 48 height 19
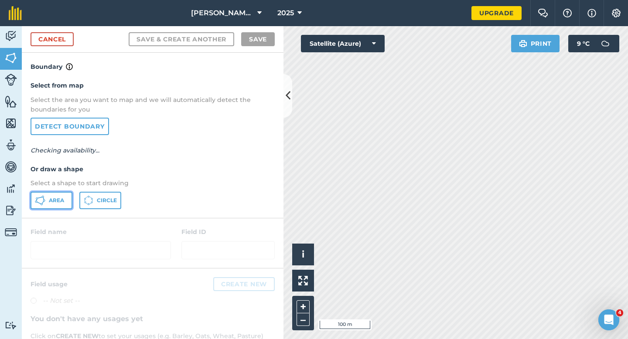
click at [64, 195] on button "Area" at bounding box center [52, 200] width 42 height 17
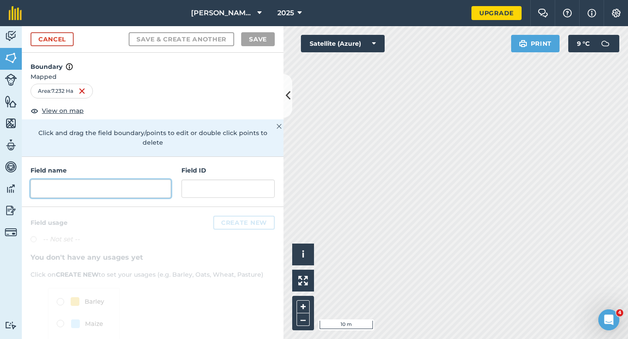
click at [155, 180] on input "text" at bounding box center [101, 189] width 140 height 18
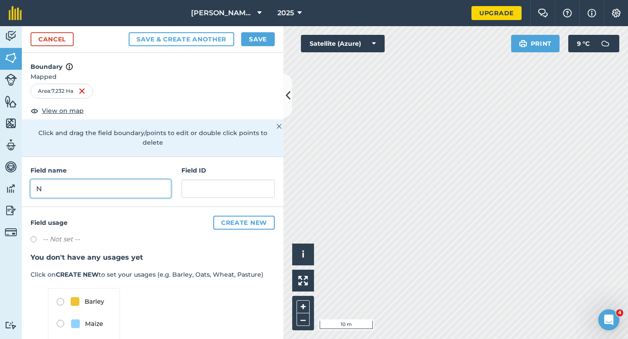
type input "N"
click at [258, 42] on button "Save" at bounding box center [258, 39] width 34 height 14
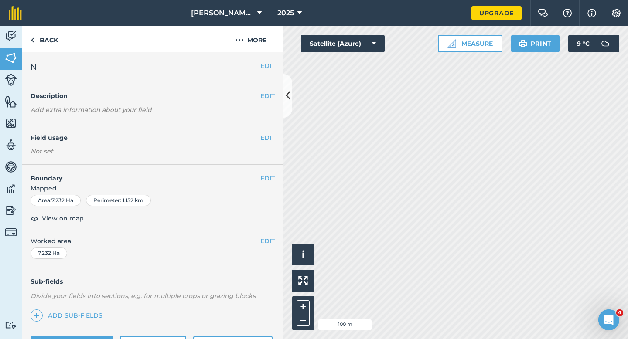
click at [271, 247] on div "EDIT Worked area 7.232 Ha" at bounding box center [153, 248] width 262 height 41
click at [271, 243] on button "EDIT" at bounding box center [267, 241] width 14 height 10
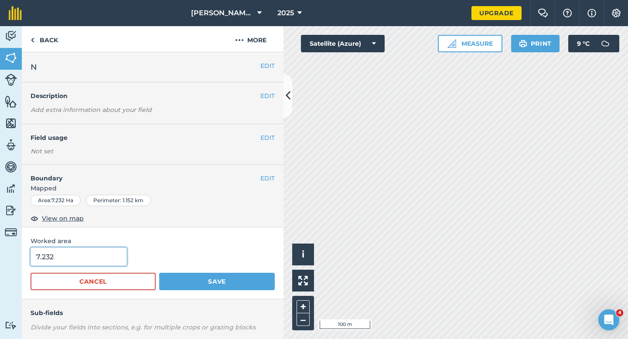
click at [119, 257] on input "7.232" at bounding box center [79, 257] width 96 height 18
type input "7.2"
click at [159, 273] on button "Save" at bounding box center [217, 281] width 116 height 17
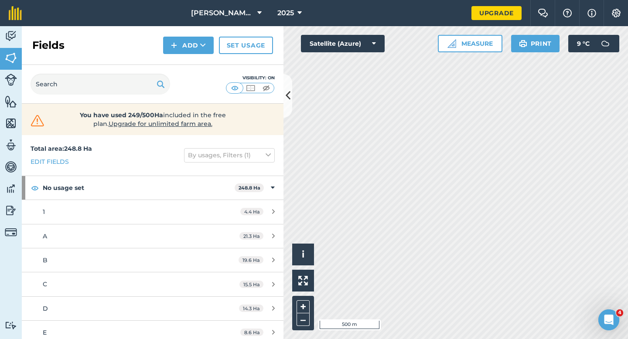
click at [184, 57] on div "Fields Add Set usage" at bounding box center [153, 45] width 262 height 39
click at [184, 53] on button "Add" at bounding box center [188, 45] width 51 height 17
click at [184, 64] on link "Draw" at bounding box center [188, 64] width 48 height 19
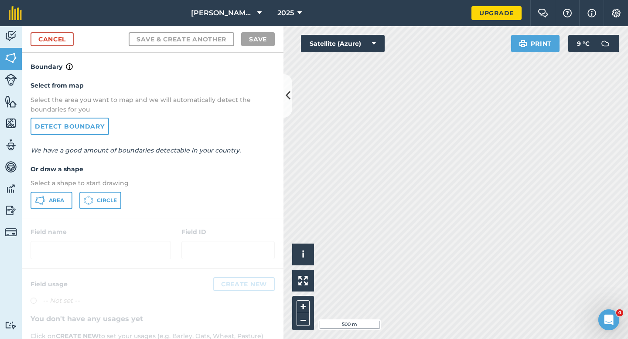
click at [48, 189] on div "Select from map Select the area you want to map and we will automatically detec…" at bounding box center [153, 145] width 262 height 146
click at [50, 205] on button "Area" at bounding box center [52, 200] width 42 height 17
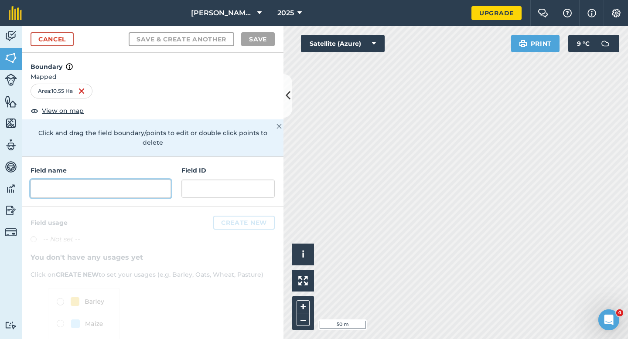
click at [153, 180] on input "text" at bounding box center [101, 189] width 140 height 18
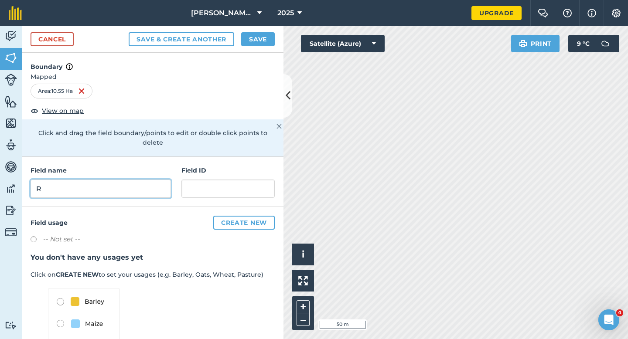
type input "R"
click at [262, 41] on button "Save" at bounding box center [258, 39] width 34 height 14
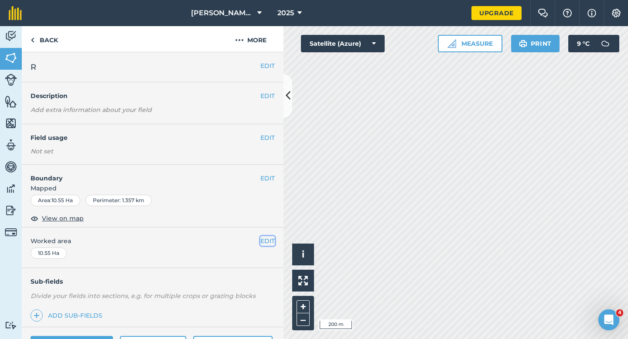
click at [262, 240] on button "EDIT" at bounding box center [267, 241] width 14 height 10
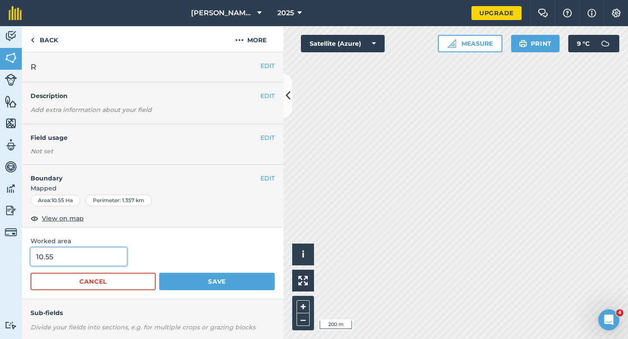
click at [102, 261] on input "10.55" at bounding box center [79, 257] width 96 height 18
type input "10.5"
click at [159, 273] on button "Save" at bounding box center [217, 281] width 116 height 17
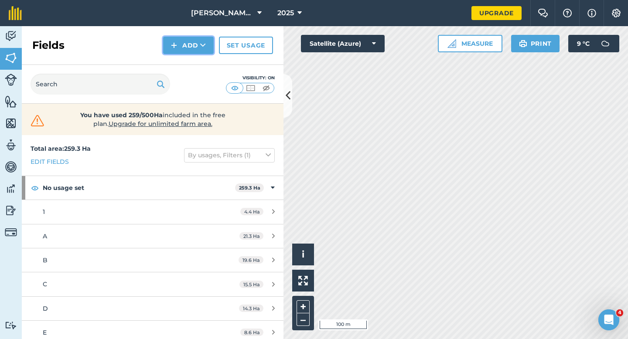
click at [169, 45] on button "Add" at bounding box center [188, 45] width 51 height 17
click at [174, 64] on link "Draw" at bounding box center [188, 64] width 48 height 19
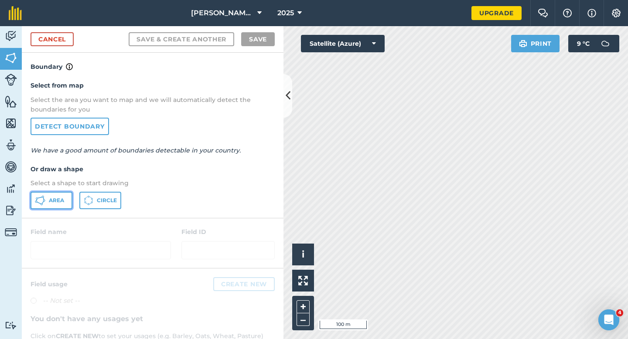
click at [55, 199] on span "Area" at bounding box center [56, 200] width 15 height 7
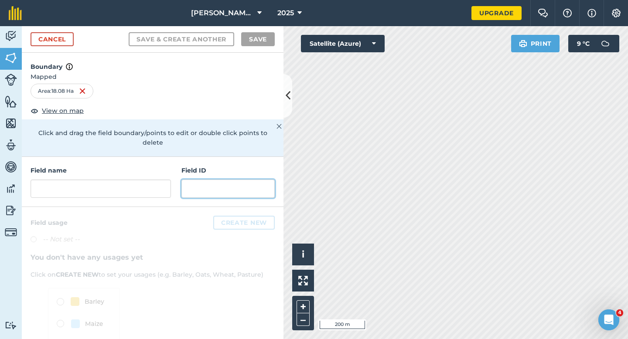
click at [222, 181] on input "text" at bounding box center [227, 189] width 93 height 18
click at [151, 167] on div "Field name" at bounding box center [101, 182] width 140 height 32
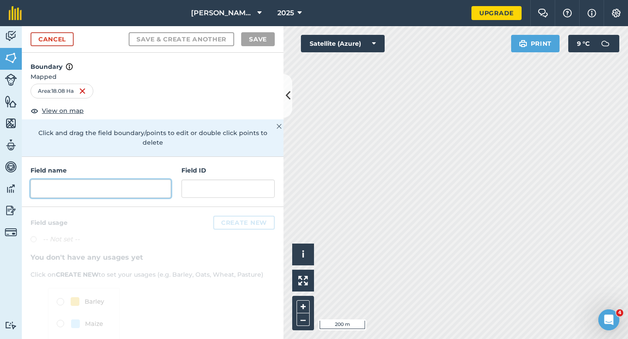
click at [154, 180] on input "text" at bounding box center [101, 189] width 140 height 18
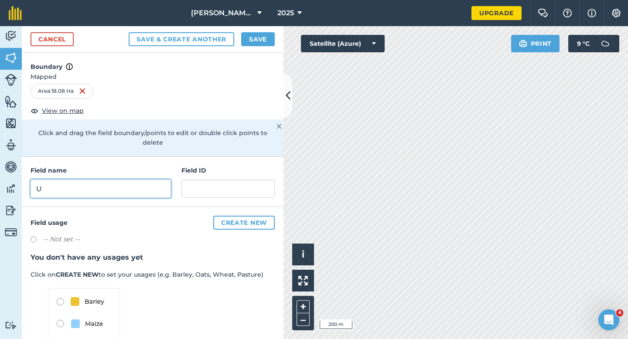
type input "U"
click at [254, 43] on button "Save" at bounding box center [258, 39] width 34 height 14
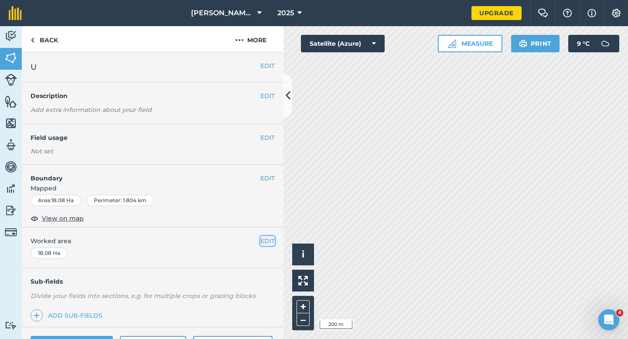
click at [267, 238] on button "EDIT" at bounding box center [267, 241] width 14 height 10
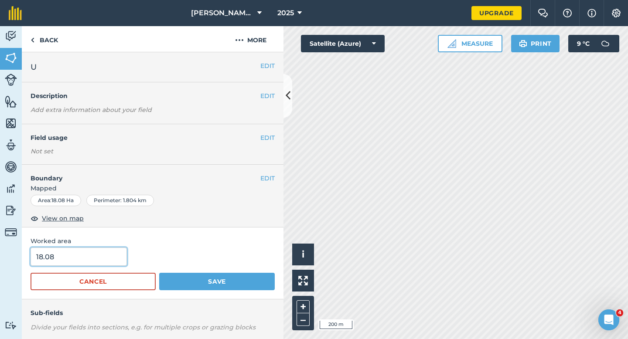
click at [109, 252] on input "18.08" at bounding box center [79, 257] width 96 height 18
type input "18"
click at [159, 273] on button "Save" at bounding box center [217, 281] width 116 height 17
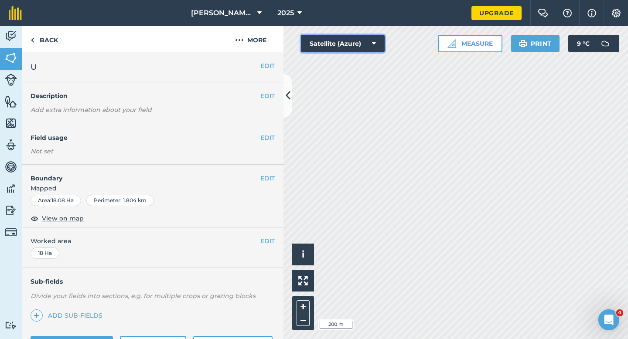
click at [347, 48] on button "Satellite (Azure)" at bounding box center [343, 43] width 84 height 17
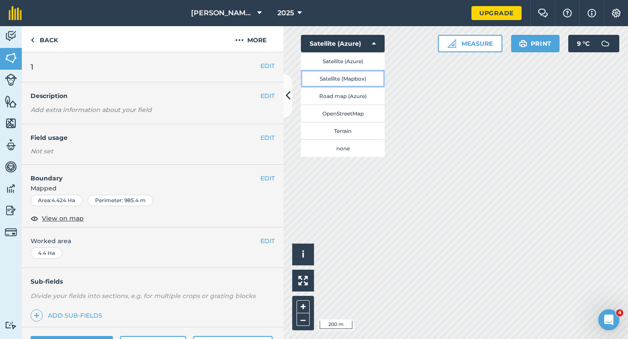
click at [348, 76] on button "Satellite (Mapbox)" at bounding box center [343, 78] width 84 height 17
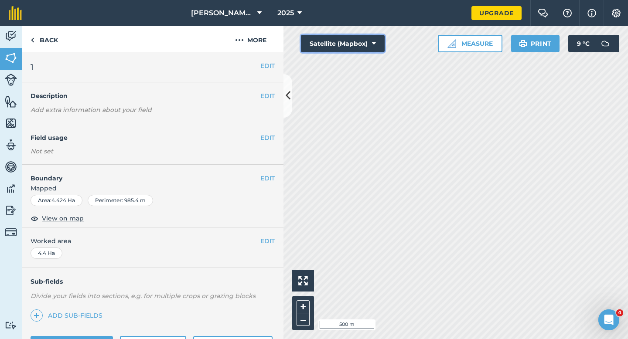
click at [317, 47] on button "Satellite (Mapbox)" at bounding box center [343, 43] width 84 height 17
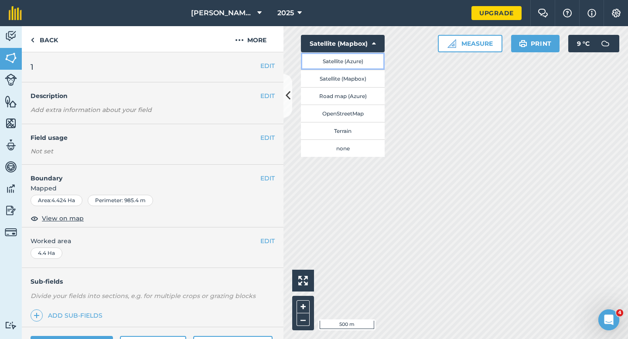
click at [320, 63] on button "Satellite (Azure)" at bounding box center [343, 60] width 84 height 17
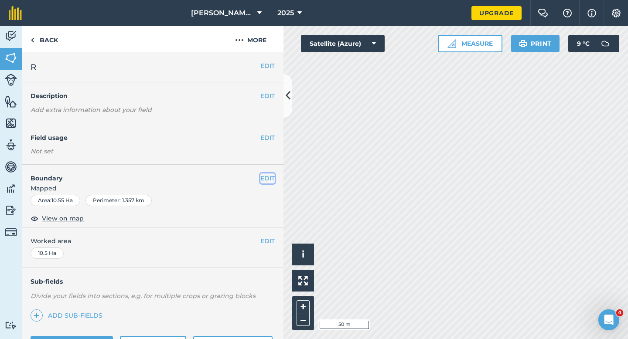
click at [269, 175] on button "EDIT" at bounding box center [267, 179] width 14 height 10
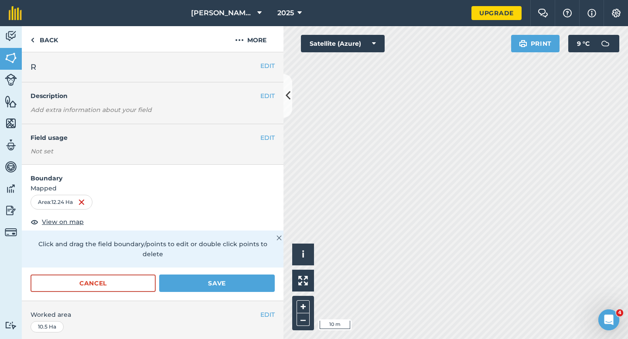
click at [224, 259] on form "Boundary Mapped Area : 12.24 Ha View on map Click and drag the field boundary/p…" at bounding box center [153, 233] width 262 height 136
click at [224, 275] on button "Save" at bounding box center [217, 283] width 116 height 17
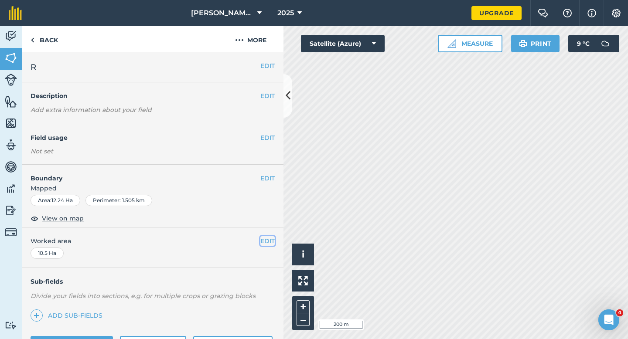
click at [267, 238] on button "EDIT" at bounding box center [267, 241] width 14 height 10
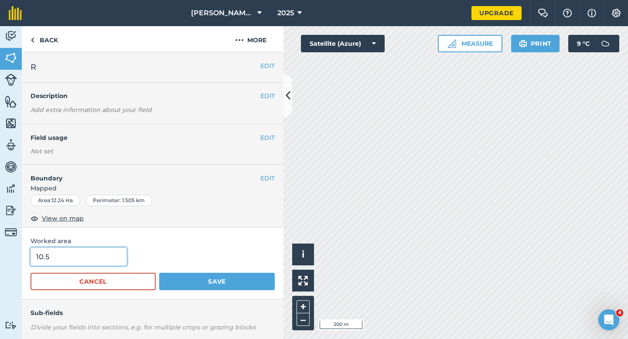
click at [84, 257] on input "10.5" at bounding box center [79, 257] width 96 height 18
type input "12.2"
click at [159, 273] on button "Save" at bounding box center [217, 281] width 116 height 17
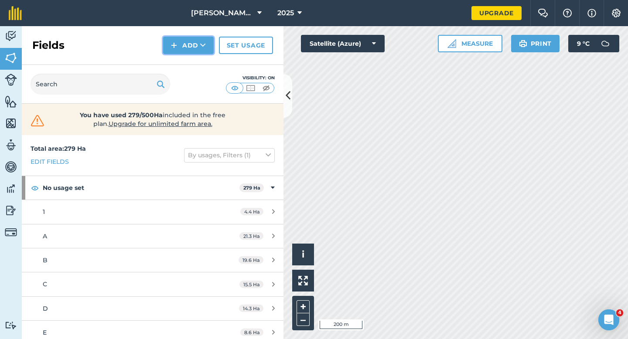
click at [182, 40] on button "Add" at bounding box center [188, 45] width 51 height 17
click at [191, 57] on link "Draw" at bounding box center [188, 64] width 48 height 19
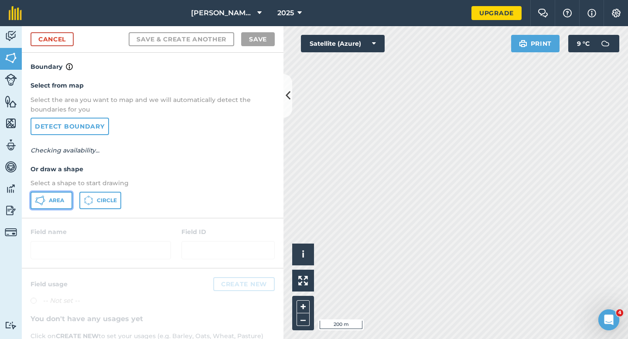
click at [41, 196] on icon at bounding box center [40, 200] width 10 height 10
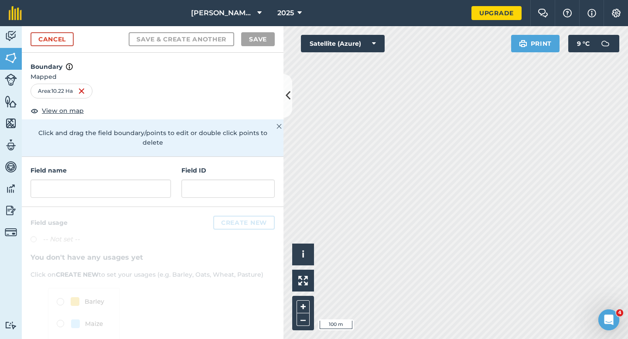
click at [178, 175] on div "Field name Field ID" at bounding box center [153, 182] width 262 height 50
click at [168, 180] on input "text" at bounding box center [101, 189] width 140 height 18
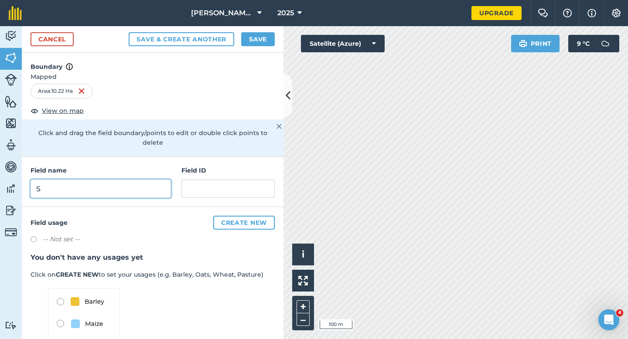
type input "S"
click at [273, 32] on button "Save" at bounding box center [258, 39] width 34 height 14
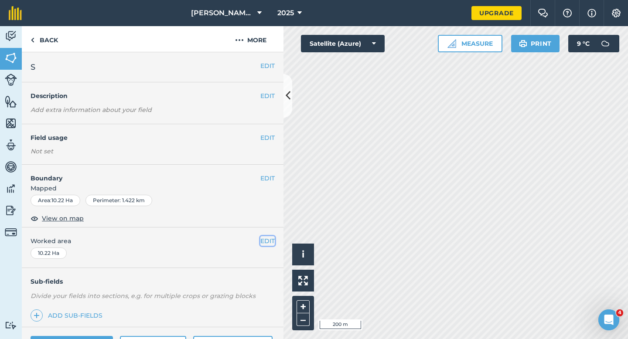
click at [268, 244] on button "EDIT" at bounding box center [267, 241] width 14 height 10
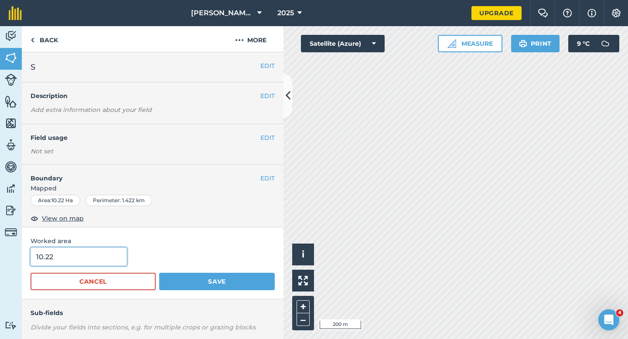
click at [105, 250] on input "10.22" at bounding box center [79, 257] width 96 height 18
click at [105, 255] on input "10.22" at bounding box center [79, 257] width 96 height 18
type input "10.2"
click at [159, 273] on button "Save" at bounding box center [217, 281] width 116 height 17
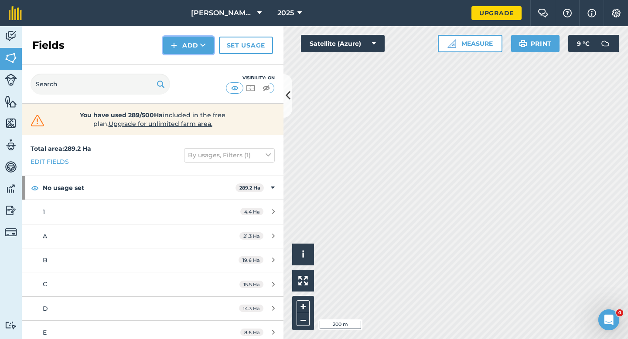
click at [200, 49] on icon at bounding box center [203, 45] width 6 height 9
click at [200, 59] on link "Draw" at bounding box center [188, 64] width 48 height 19
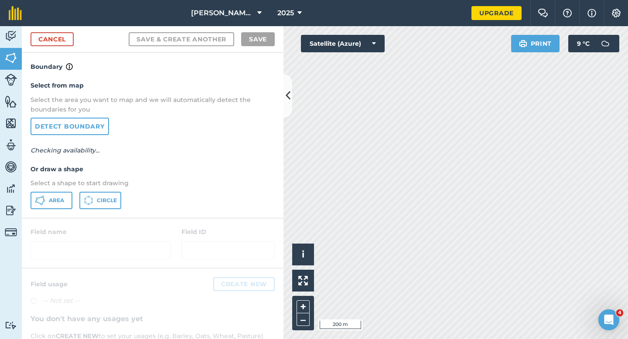
click at [63, 191] on div "Select from map Select the area you want to map and we will automatically detec…" at bounding box center [153, 145] width 262 height 146
click at [63, 197] on span "Area" at bounding box center [56, 200] width 15 height 7
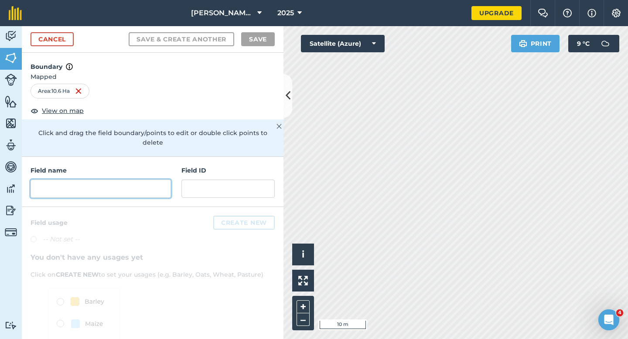
click at [152, 180] on input "text" at bounding box center [101, 189] width 140 height 18
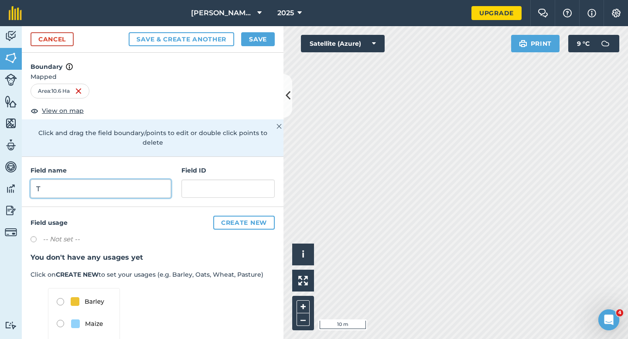
type input "T"
click at [251, 40] on button "Save" at bounding box center [258, 39] width 34 height 14
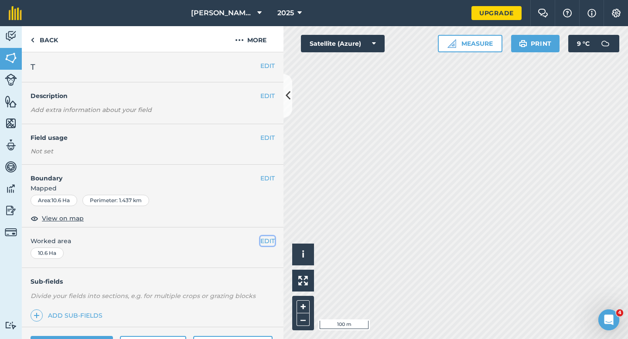
click at [271, 236] on button "EDIT" at bounding box center [267, 241] width 14 height 10
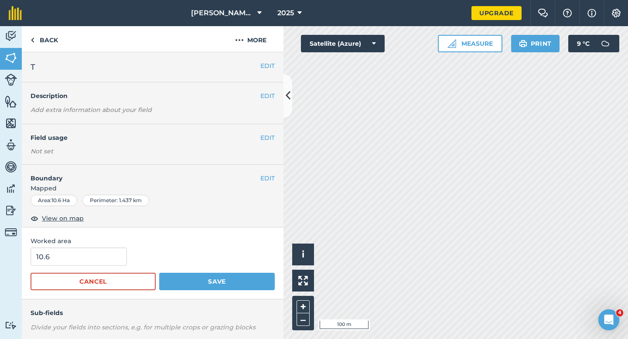
click at [101, 269] on form "10.6 Cancel Save" at bounding box center [153, 269] width 244 height 43
click at [105, 259] on input "10.6" at bounding box center [79, 257] width 96 height 18
click at [159, 273] on button "Save" at bounding box center [217, 281] width 116 height 17
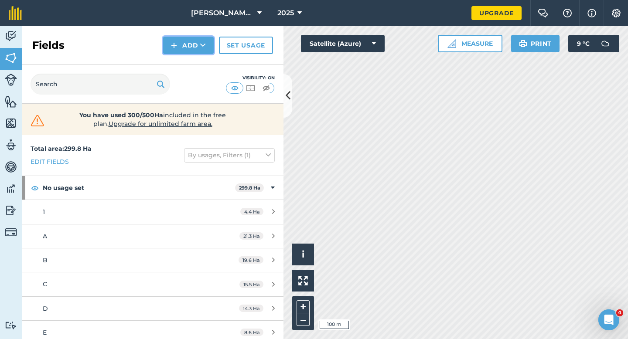
click at [191, 37] on button "Add" at bounding box center [188, 45] width 51 height 17
click at [191, 57] on link "Draw" at bounding box center [188, 64] width 48 height 19
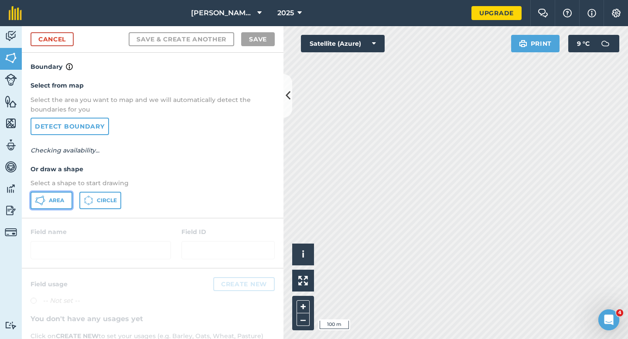
click at [47, 205] on button "Area" at bounding box center [52, 200] width 42 height 17
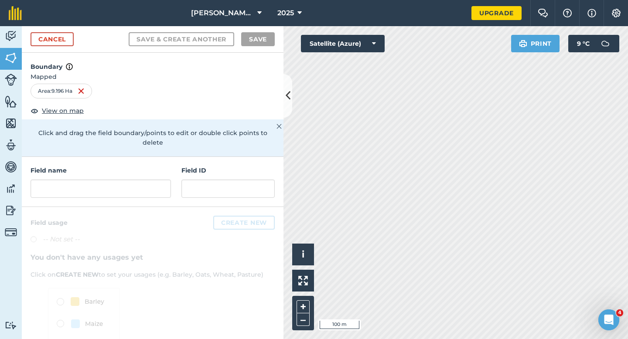
click at [154, 190] on div "Field name Field ID" at bounding box center [153, 182] width 262 height 50
click at [154, 188] on input "text" at bounding box center [101, 189] width 140 height 18
click at [124, 182] on input "text" at bounding box center [101, 189] width 140 height 18
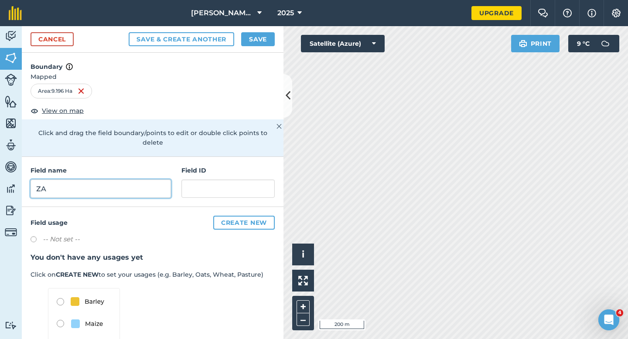
type input "ZA"
click at [253, 35] on button "Save" at bounding box center [258, 39] width 34 height 14
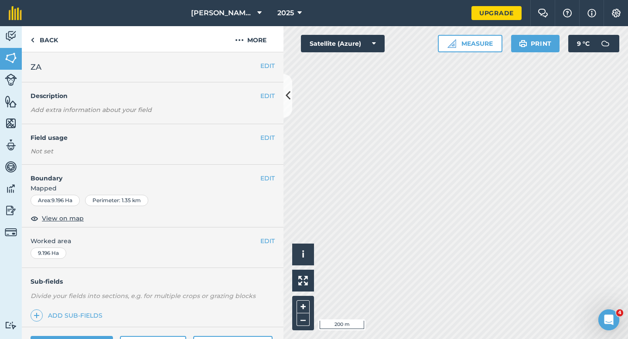
click at [266, 247] on div "EDIT Worked area 9.196 Ha" at bounding box center [153, 248] width 262 height 41
click at [266, 245] on button "EDIT" at bounding box center [267, 241] width 14 height 10
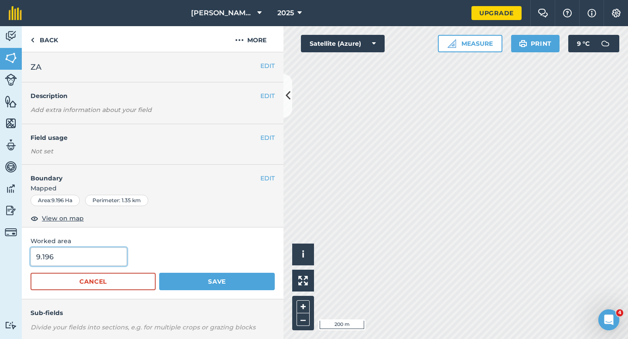
click at [108, 261] on input "9.196" at bounding box center [79, 257] width 96 height 18
type input "9.2"
click at [159, 273] on button "Save" at bounding box center [217, 281] width 116 height 17
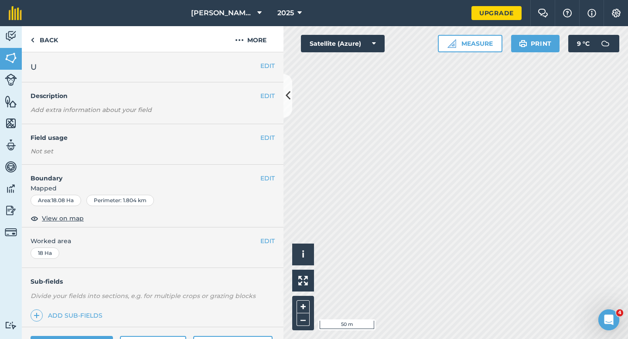
click at [268, 59] on div "EDIT U" at bounding box center [153, 67] width 262 height 30
click at [268, 65] on button "EDIT" at bounding box center [267, 66] width 14 height 10
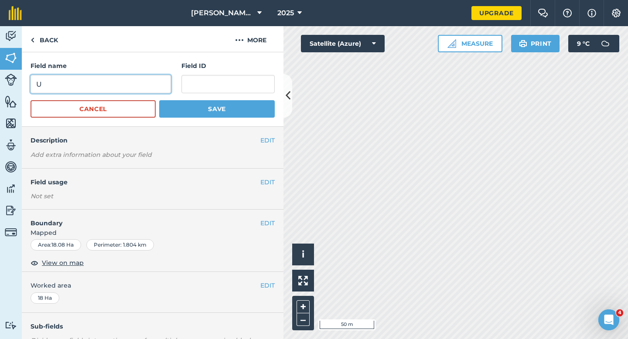
click at [145, 82] on input "U" at bounding box center [101, 84] width 140 height 18
type input "Y"
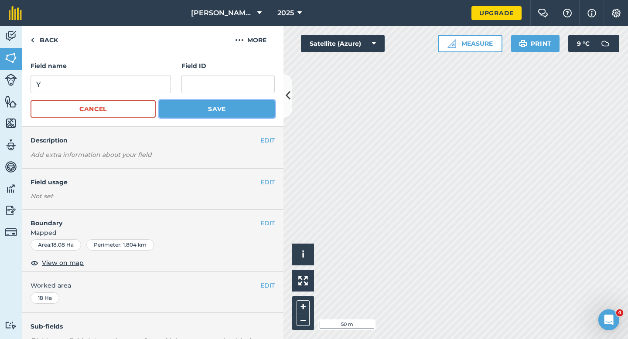
click at [197, 109] on button "Save" at bounding box center [217, 108] width 116 height 17
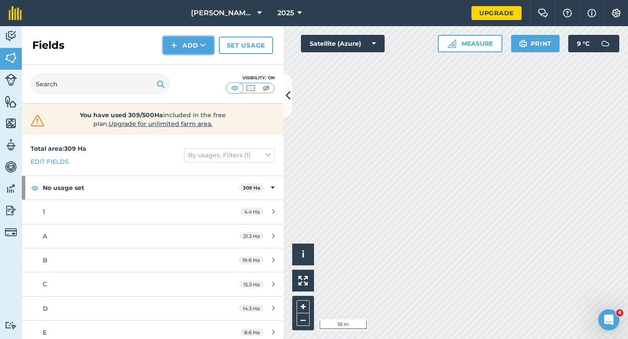
click at [184, 52] on button "Add" at bounding box center [188, 45] width 51 height 17
click at [184, 62] on link "Draw" at bounding box center [188, 64] width 48 height 19
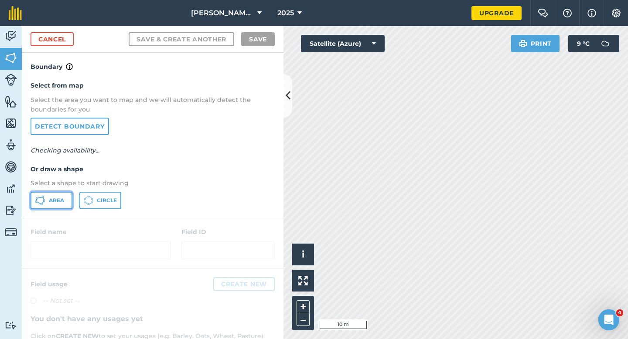
click at [67, 198] on button "Area" at bounding box center [52, 200] width 42 height 17
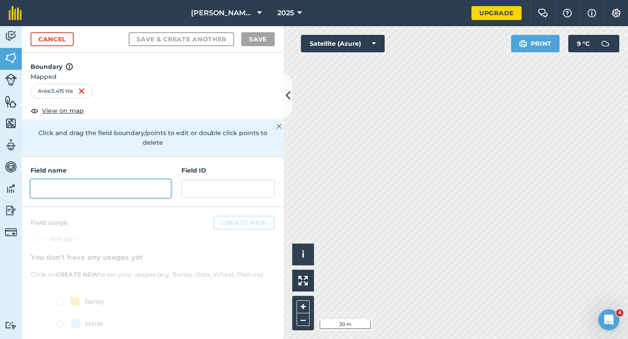
click at [115, 180] on input "text" at bounding box center [101, 189] width 140 height 18
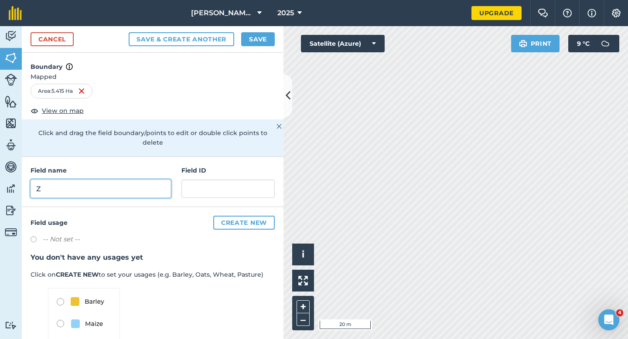
type input "Z"
click at [257, 39] on button "Save" at bounding box center [258, 39] width 34 height 14
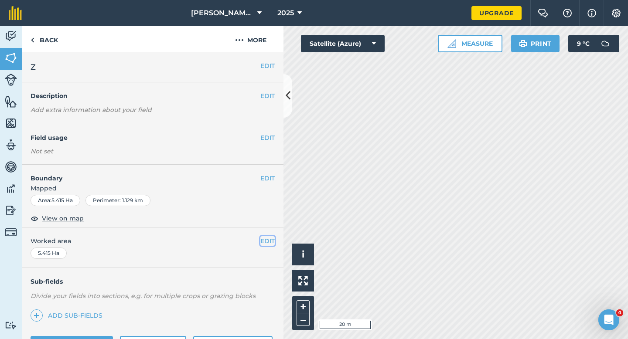
click at [270, 245] on button "EDIT" at bounding box center [267, 241] width 14 height 10
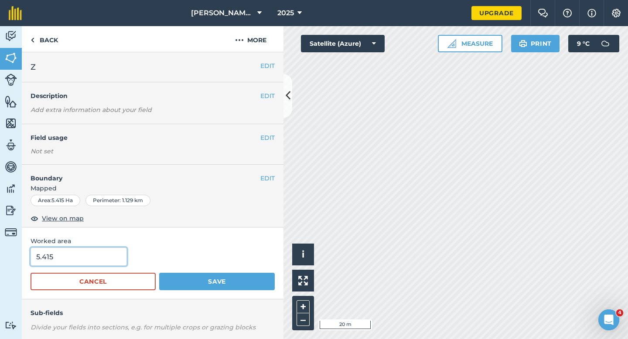
click at [99, 262] on input "5.415" at bounding box center [79, 257] width 96 height 18
type input "5.5"
click at [159, 273] on button "Save" at bounding box center [217, 281] width 116 height 17
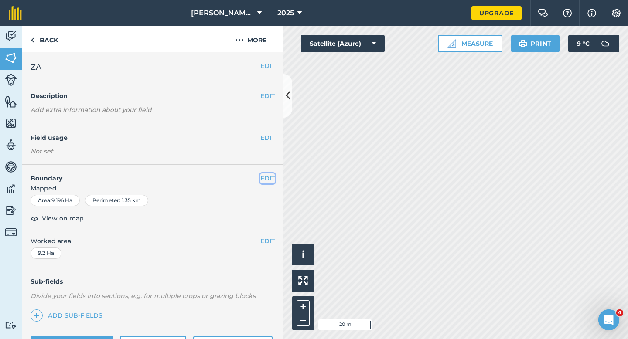
click at [268, 177] on button "EDIT" at bounding box center [267, 179] width 14 height 10
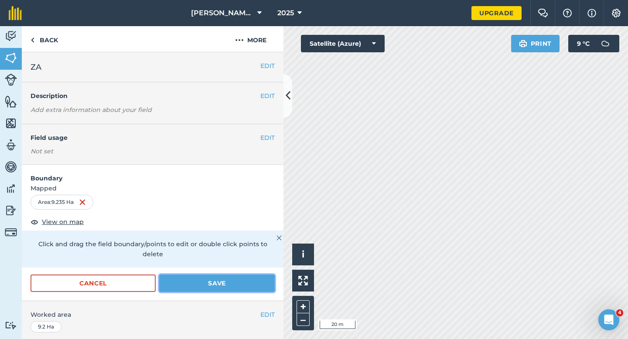
click at [252, 276] on button "Save" at bounding box center [217, 283] width 116 height 17
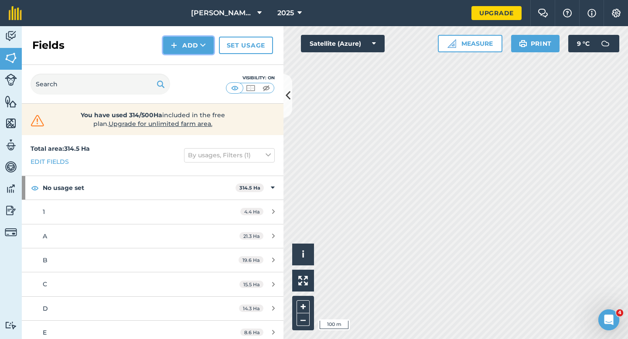
click at [198, 53] on button "Add" at bounding box center [188, 45] width 51 height 17
click at [201, 67] on link "Draw" at bounding box center [188, 64] width 48 height 19
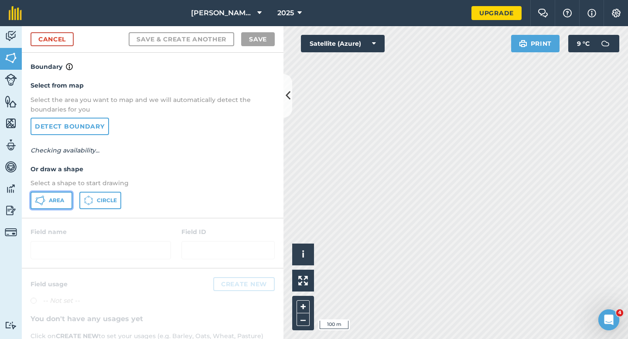
click at [58, 195] on button "Area" at bounding box center [52, 200] width 42 height 17
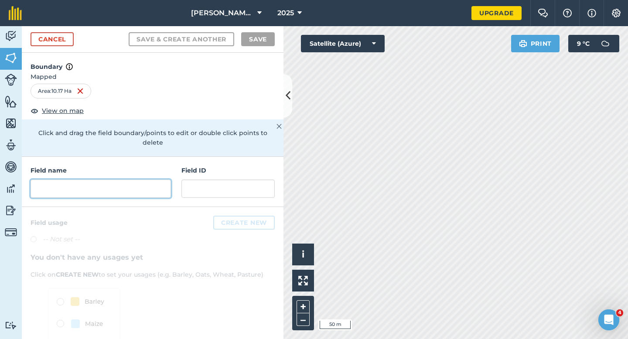
click at [146, 180] on input "text" at bounding box center [101, 189] width 140 height 18
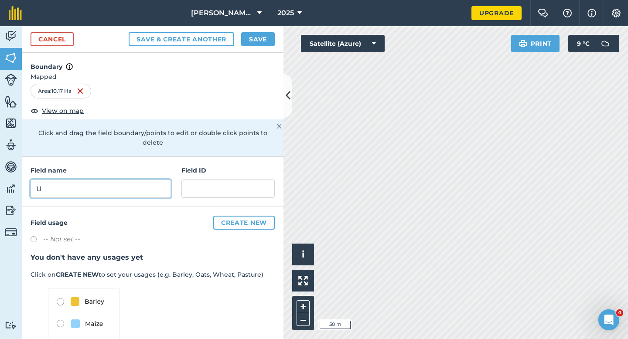
type input "U"
click at [261, 45] on button "Save" at bounding box center [258, 39] width 34 height 14
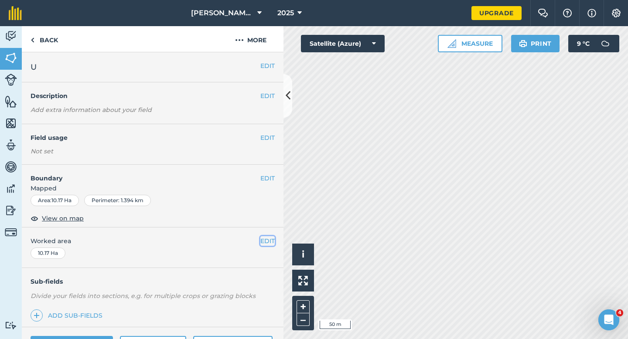
click at [263, 244] on button "EDIT" at bounding box center [267, 241] width 14 height 10
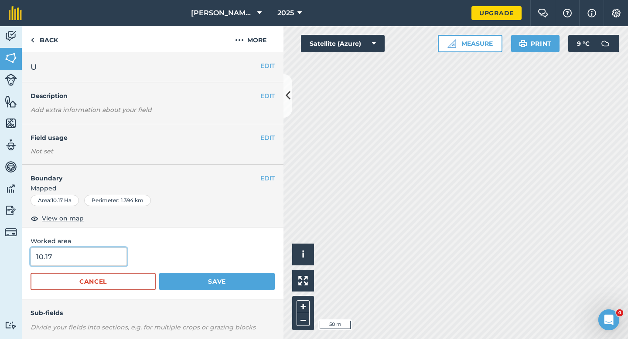
click at [92, 262] on input "10.17" at bounding box center [79, 257] width 96 height 18
type input "10.2"
click at [159, 273] on button "Save" at bounding box center [217, 281] width 116 height 17
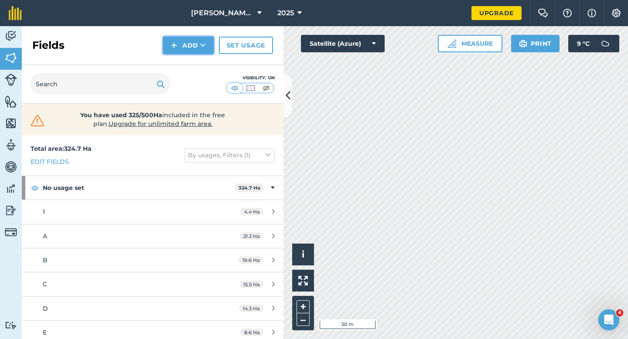
click at [190, 49] on button "Add" at bounding box center [188, 45] width 51 height 17
click at [191, 69] on link "Draw" at bounding box center [188, 64] width 48 height 19
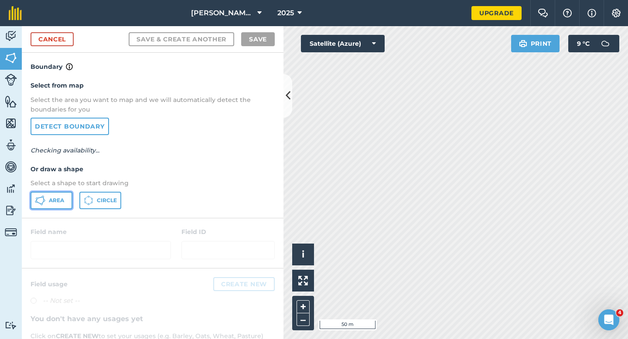
click at [59, 198] on span "Area" at bounding box center [56, 200] width 15 height 7
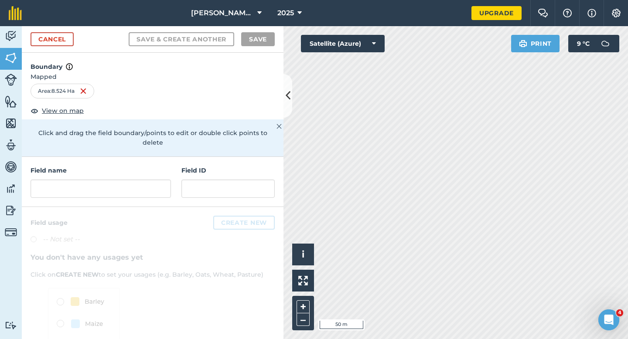
click at [171, 183] on div "Field name Field ID" at bounding box center [153, 182] width 262 height 50
click at [161, 180] on input "text" at bounding box center [101, 189] width 140 height 18
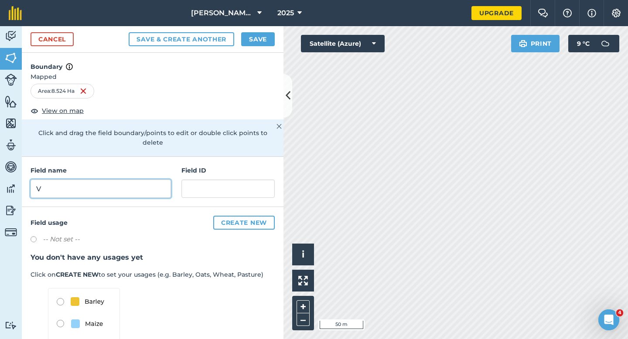
type input "V"
click at [264, 44] on button "Save" at bounding box center [258, 39] width 34 height 14
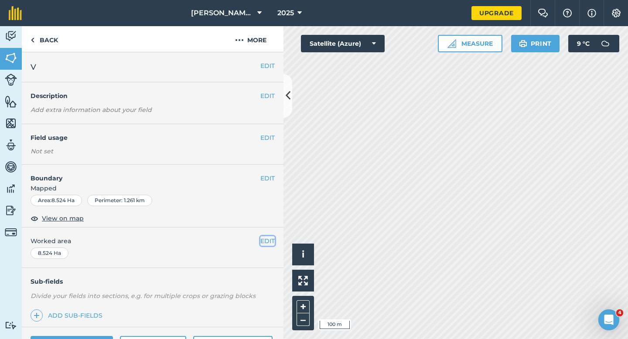
click at [269, 240] on button "EDIT" at bounding box center [267, 241] width 14 height 10
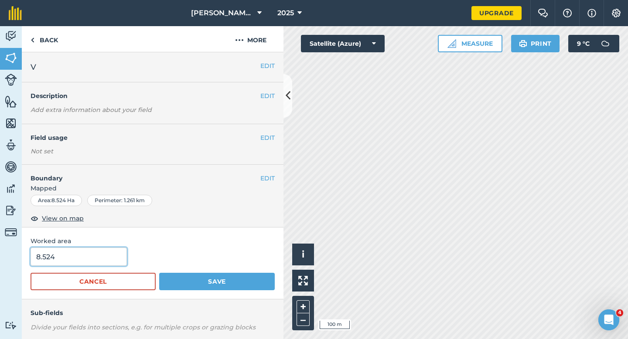
click at [110, 259] on input "8.524" at bounding box center [79, 257] width 96 height 18
type input "8.5"
click at [159, 273] on button "Save" at bounding box center [217, 281] width 116 height 17
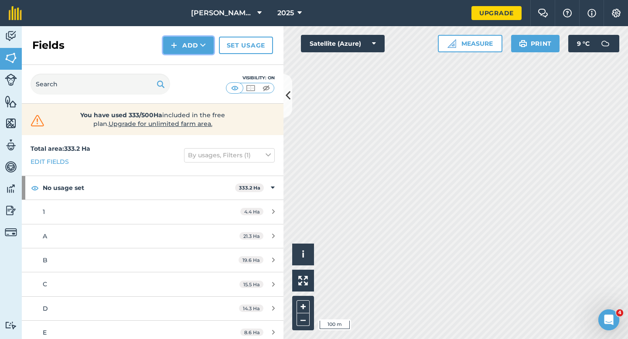
click at [185, 52] on button "Add" at bounding box center [188, 45] width 51 height 17
click at [185, 68] on link "Draw" at bounding box center [188, 64] width 48 height 19
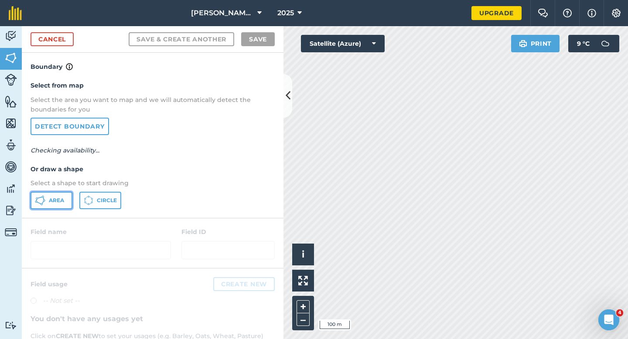
click at [45, 205] on button "Area" at bounding box center [52, 200] width 42 height 17
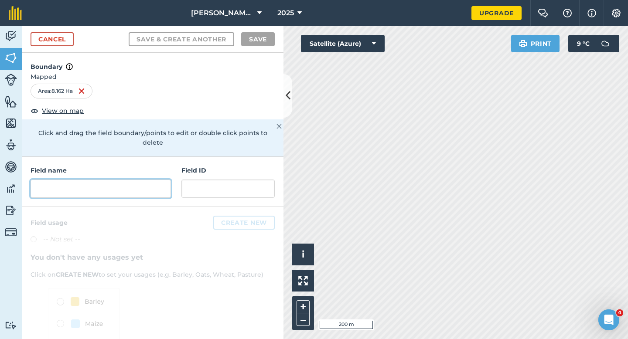
click at [164, 180] on input "text" at bounding box center [101, 189] width 140 height 18
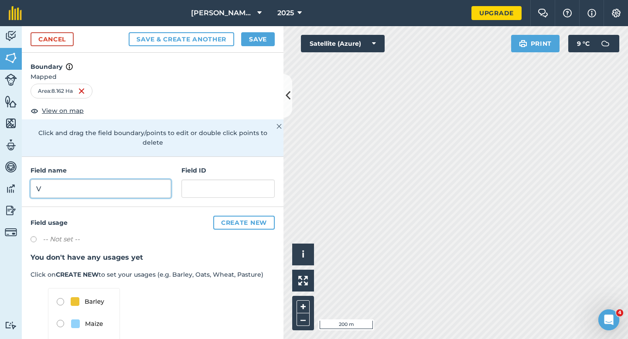
type input "V"
click at [273, 48] on div "Cancel Save & Create Another Save" at bounding box center [153, 39] width 262 height 27
click at [271, 48] on div "Cancel Save & Create Another Save" at bounding box center [153, 39] width 262 height 27
click at [266, 41] on button "Save" at bounding box center [258, 39] width 34 height 14
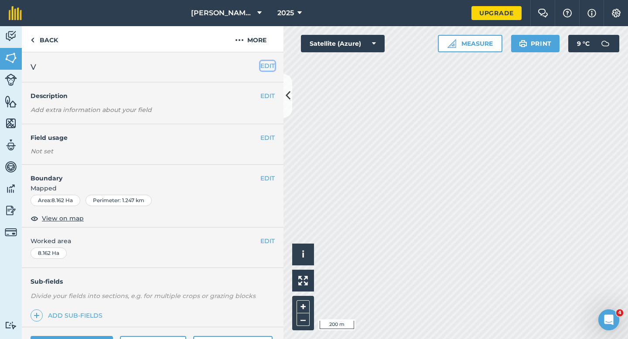
click at [265, 68] on button "EDIT" at bounding box center [267, 66] width 14 height 10
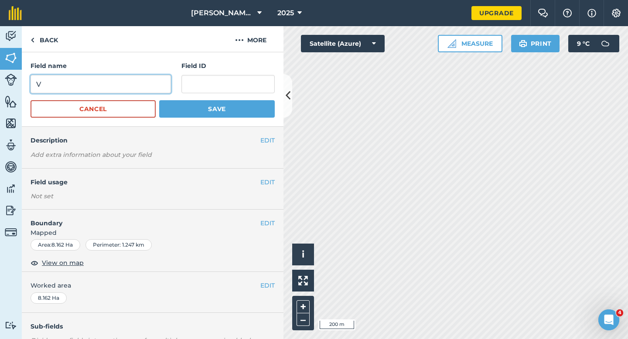
click at [137, 81] on input "V" at bounding box center [101, 84] width 140 height 18
type input "W"
click at [159, 100] on button "Save" at bounding box center [217, 108] width 116 height 17
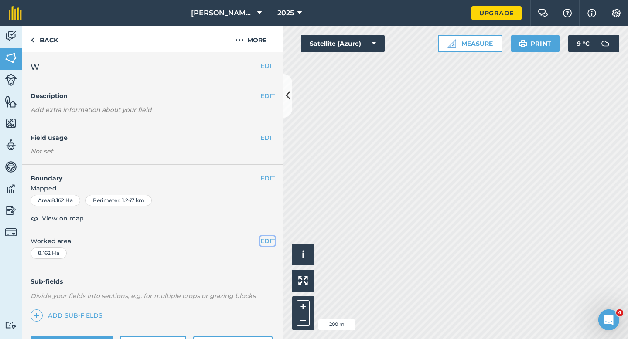
click at [263, 240] on button "EDIT" at bounding box center [267, 241] width 14 height 10
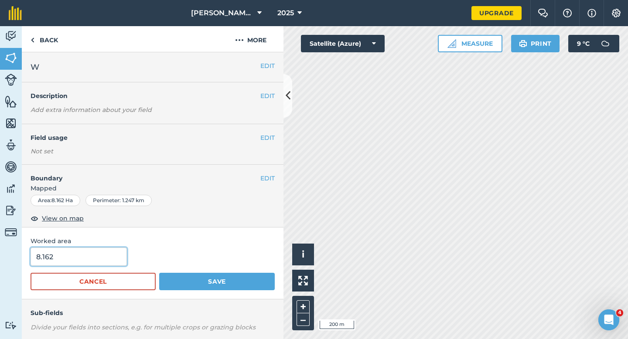
click at [74, 256] on input "8.162" at bounding box center [79, 257] width 96 height 18
type input "8.2"
click at [159, 273] on button "Save" at bounding box center [217, 281] width 116 height 17
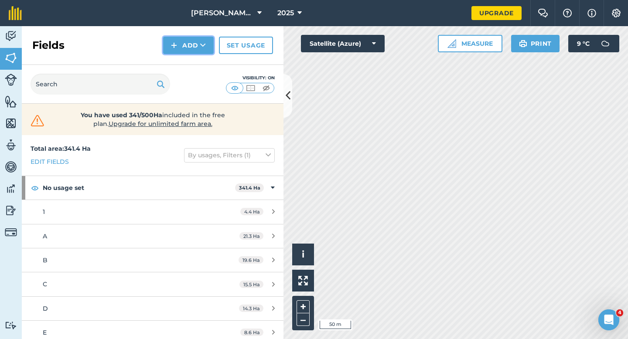
click at [174, 49] on img at bounding box center [174, 45] width 6 height 10
click at [177, 56] on link "Draw" at bounding box center [188, 64] width 48 height 19
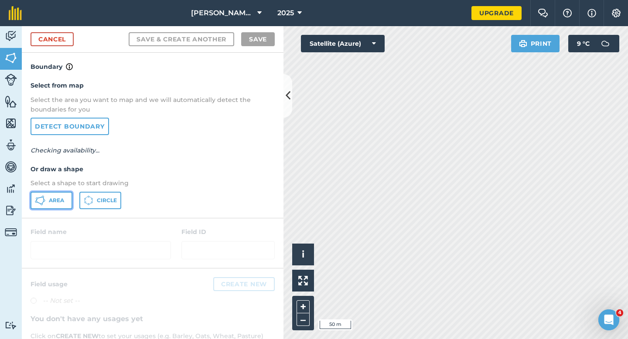
click at [55, 204] on button "Area" at bounding box center [52, 200] width 42 height 17
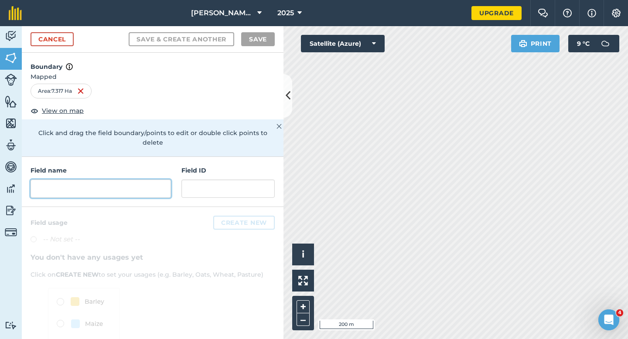
click at [92, 180] on input "text" at bounding box center [101, 189] width 140 height 18
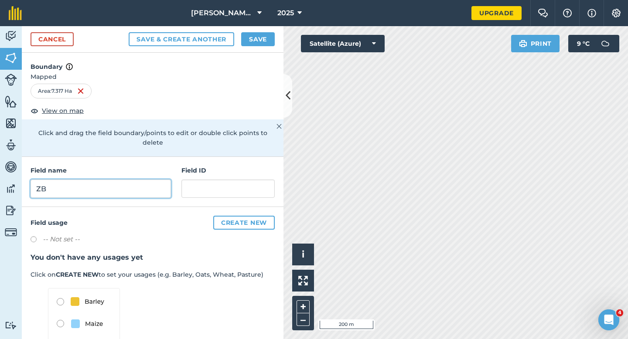
type input "ZB"
click at [272, 38] on button "Save" at bounding box center [258, 39] width 34 height 14
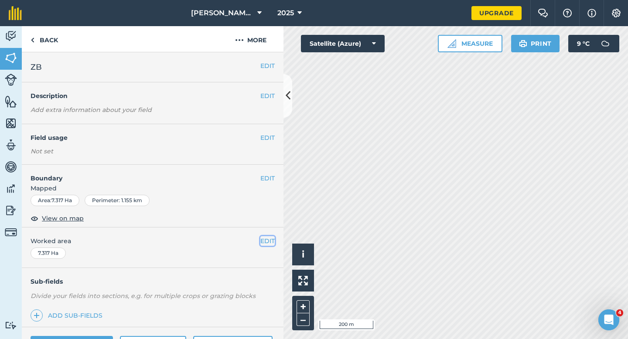
click at [270, 237] on button "EDIT" at bounding box center [267, 241] width 14 height 10
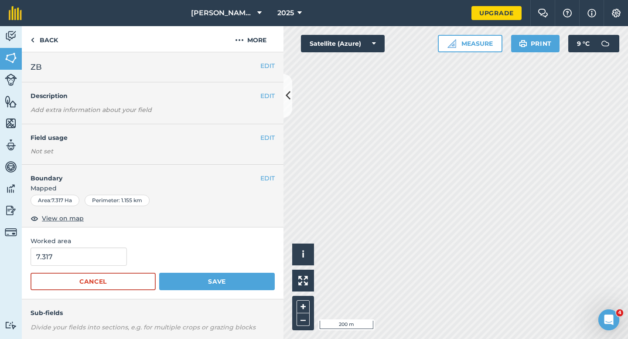
click at [107, 267] on form "7.317 Cancel Save" at bounding box center [153, 269] width 244 height 43
click at [107, 258] on input "7.317" at bounding box center [79, 257] width 96 height 18
type input "7.3"
click at [159, 273] on button "Save" at bounding box center [217, 281] width 116 height 17
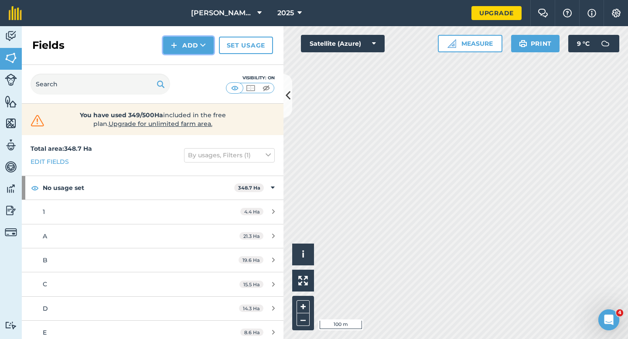
click at [190, 42] on button "Add" at bounding box center [188, 45] width 51 height 17
click at [190, 58] on link "Draw" at bounding box center [188, 64] width 48 height 19
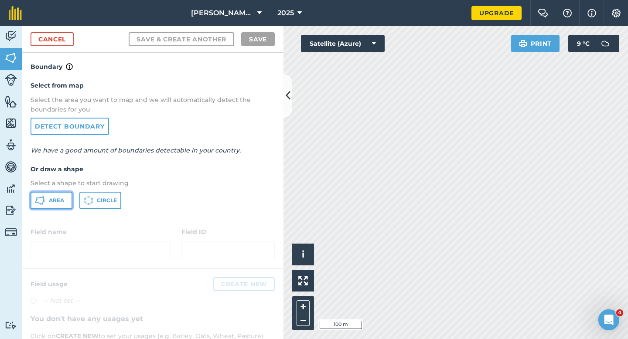
click at [49, 198] on span "Area" at bounding box center [56, 200] width 15 height 7
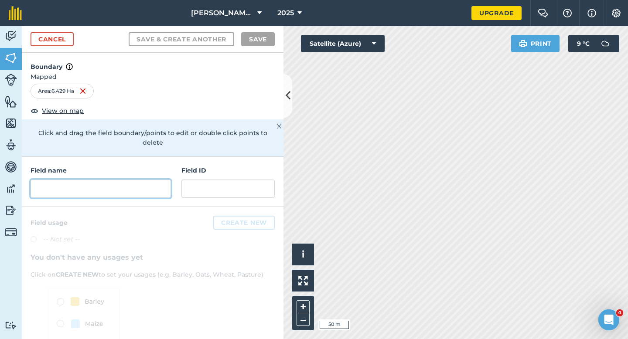
click at [145, 185] on input "text" at bounding box center [101, 189] width 140 height 18
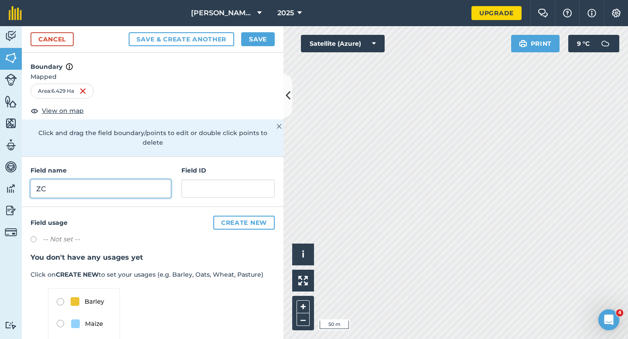
type input "ZC"
click at [261, 40] on button "Save" at bounding box center [258, 39] width 34 height 14
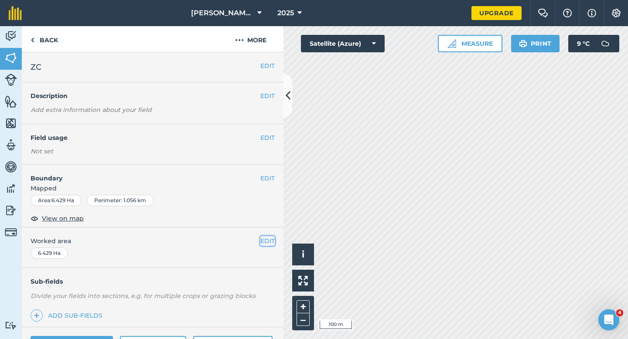
click at [272, 237] on button "EDIT" at bounding box center [267, 241] width 14 height 10
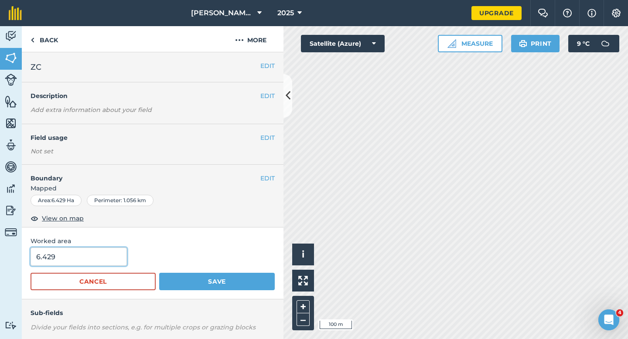
click at [117, 255] on input "6.429" at bounding box center [79, 257] width 96 height 18
type input "6.4"
click at [159, 273] on button "Save" at bounding box center [217, 281] width 116 height 17
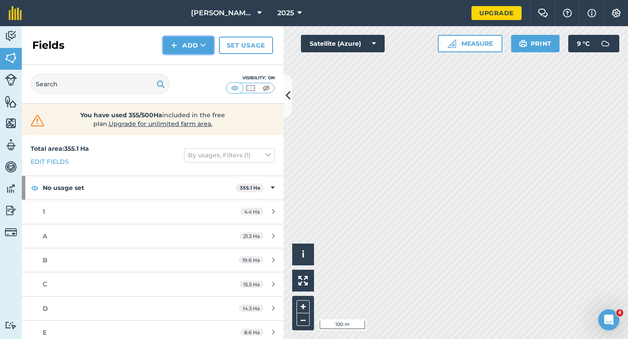
click at [194, 48] on button "Add" at bounding box center [188, 45] width 51 height 17
click at [194, 64] on link "Draw" at bounding box center [188, 64] width 48 height 19
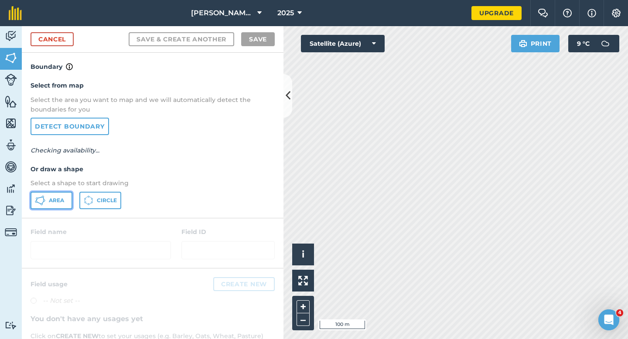
click at [56, 198] on span "Area" at bounding box center [56, 200] width 15 height 7
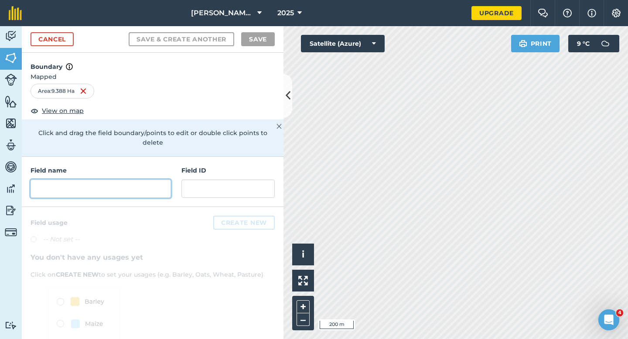
click at [120, 186] on input "text" at bounding box center [101, 189] width 140 height 18
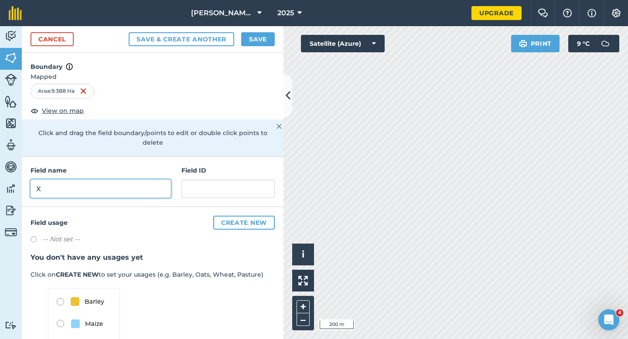
type input "X"
click at [256, 42] on button "Save" at bounding box center [258, 39] width 34 height 14
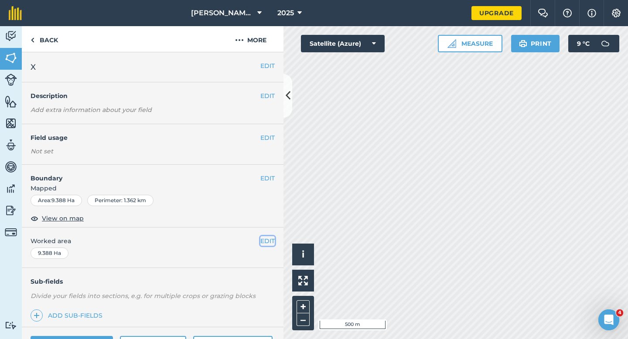
click at [264, 240] on button "EDIT" at bounding box center [267, 241] width 14 height 10
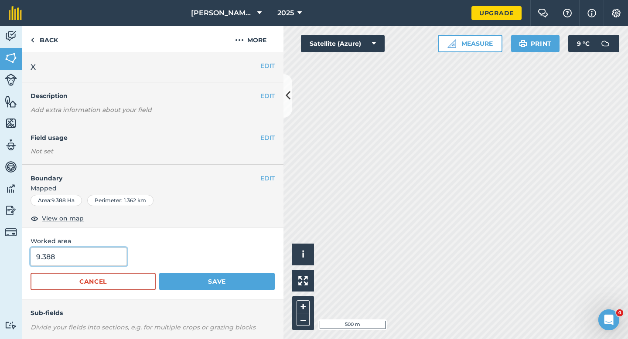
click at [102, 255] on input "9.388" at bounding box center [79, 257] width 96 height 18
type input "9.4"
click at [159, 273] on button "Save" at bounding box center [217, 281] width 116 height 17
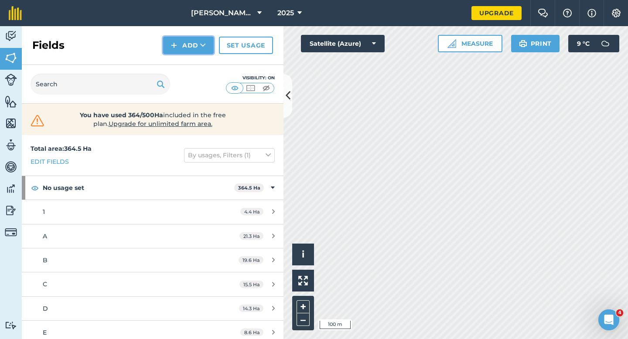
click at [187, 51] on button "Add" at bounding box center [188, 45] width 51 height 17
click at [187, 68] on link "Draw" at bounding box center [188, 64] width 48 height 19
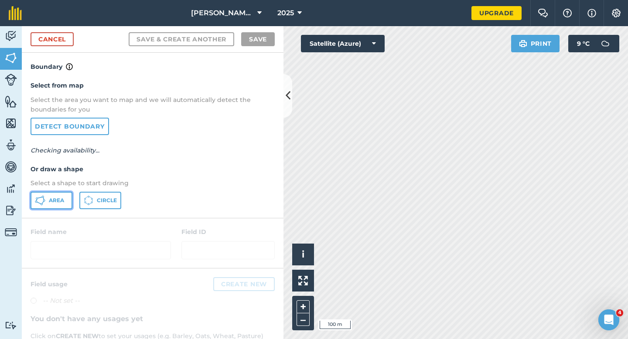
click at [63, 198] on span "Area" at bounding box center [56, 200] width 15 height 7
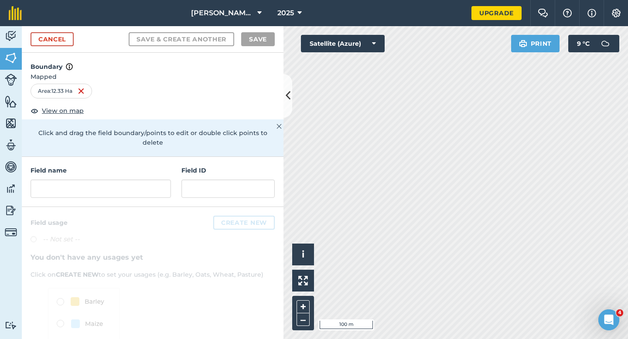
click at [135, 191] on div "Field name Field ID" at bounding box center [153, 182] width 262 height 50
click at [135, 180] on input "text" at bounding box center [101, 189] width 140 height 18
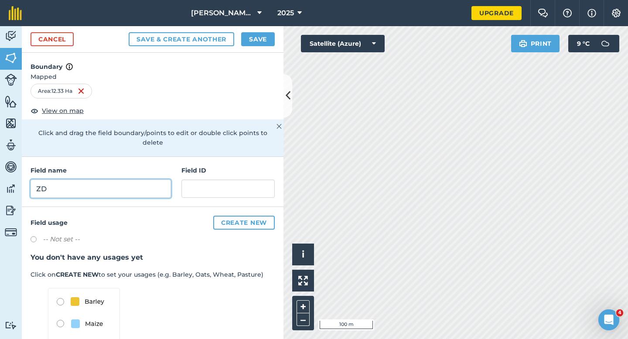
type input "ZD"
click at [270, 34] on button "Save" at bounding box center [258, 39] width 34 height 14
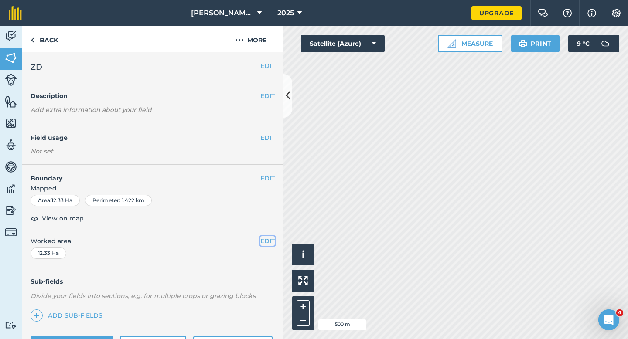
click at [266, 242] on button "EDIT" at bounding box center [267, 241] width 14 height 10
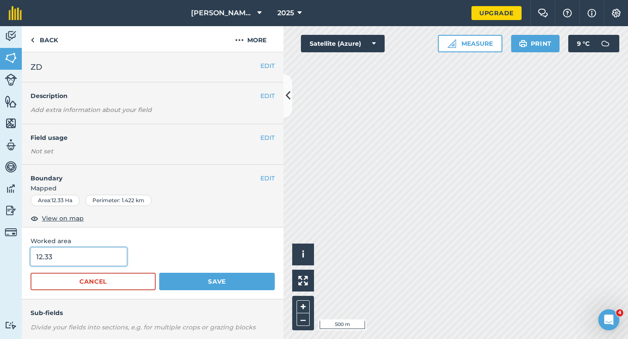
click at [100, 263] on input "12.33" at bounding box center [79, 257] width 96 height 18
type input "12.3"
click at [159, 273] on button "Save" at bounding box center [217, 281] width 116 height 17
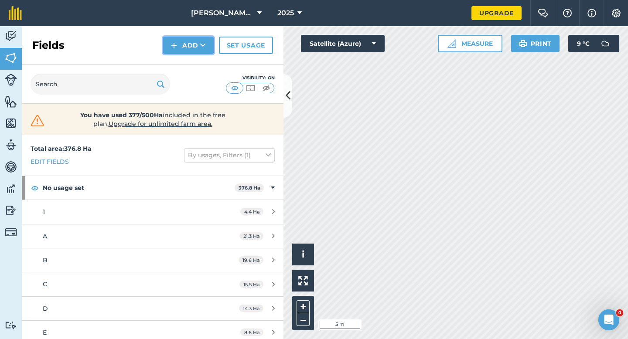
click at [194, 49] on button "Add" at bounding box center [188, 45] width 51 height 17
click at [194, 60] on link "Draw" at bounding box center [188, 64] width 48 height 19
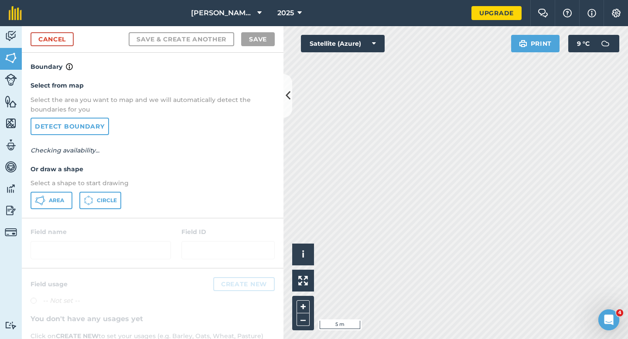
click at [55, 216] on div "Select from map Select the area you want to map and we will automatically detec…" at bounding box center [153, 145] width 262 height 146
click at [56, 206] on button "Area" at bounding box center [52, 200] width 42 height 17
click at [45, 48] on div "Cancel Save & Create Another Save" at bounding box center [153, 39] width 262 height 27
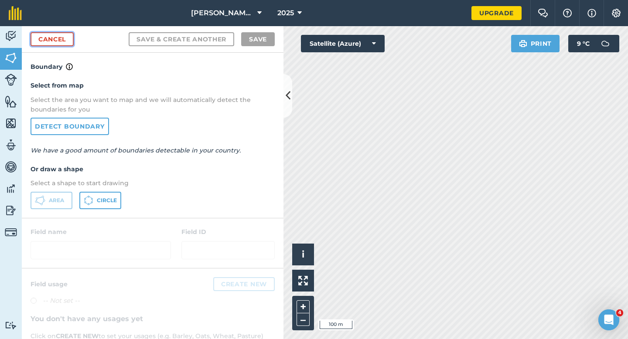
click at [72, 43] on link "Cancel" at bounding box center [52, 39] width 43 height 14
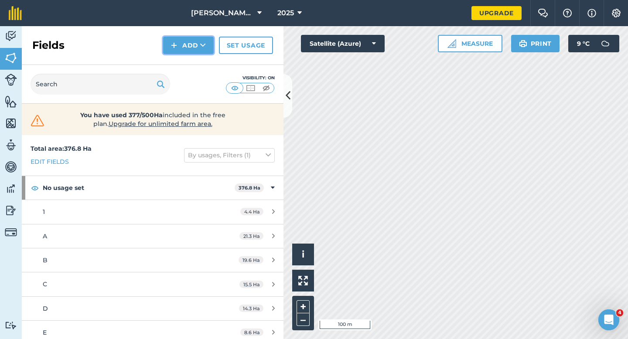
click at [194, 48] on button "Add" at bounding box center [188, 45] width 51 height 17
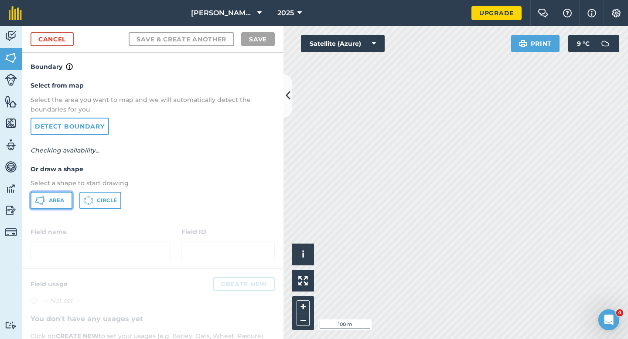
click at [58, 204] on button "Area" at bounding box center [52, 200] width 42 height 17
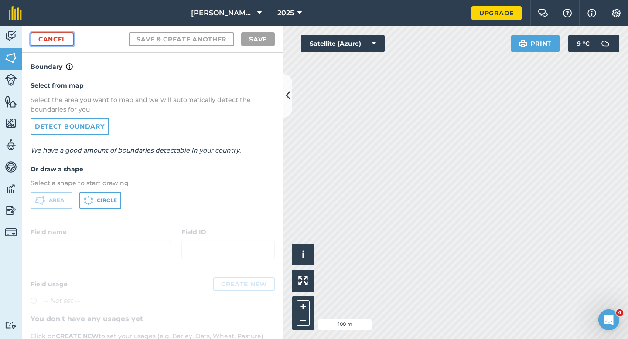
click at [56, 44] on link "Cancel" at bounding box center [52, 39] width 43 height 14
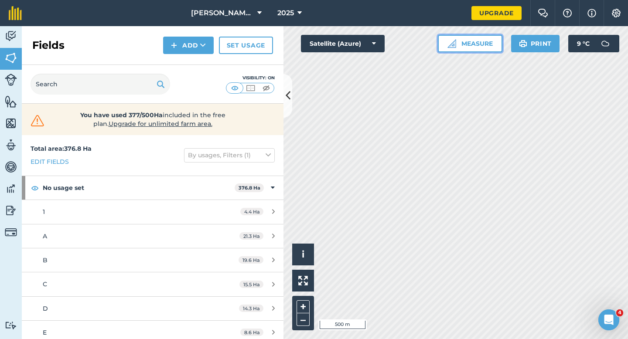
click at [460, 40] on button "Measure" at bounding box center [470, 43] width 65 height 17
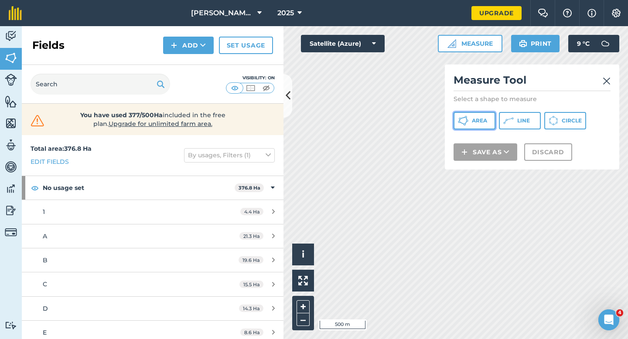
click at [471, 125] on button "Area" at bounding box center [475, 120] width 42 height 17
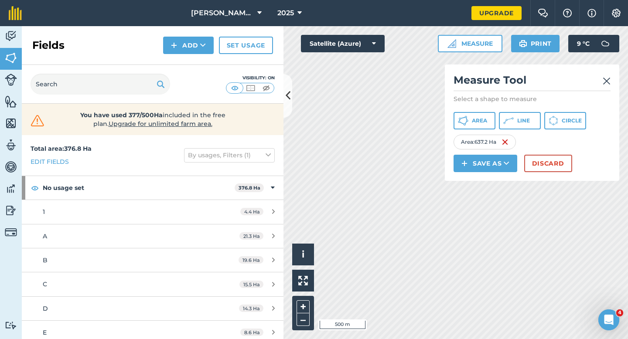
click at [488, 168] on div "Click to start drawing i © 2025 TomTom, Microsoft 500 m + – Satellite (Azure) M…" at bounding box center [455, 182] width 345 height 313
click at [535, 162] on button "Discard" at bounding box center [548, 163] width 48 height 17
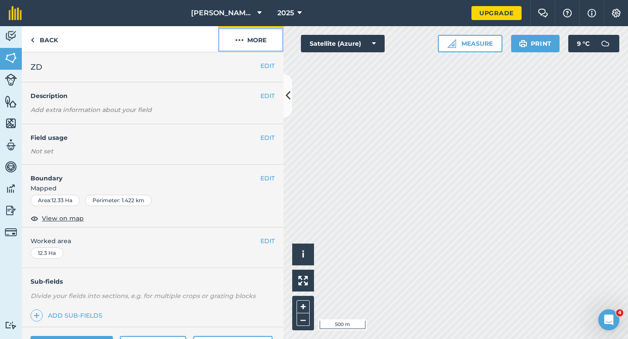
click at [253, 47] on button "More" at bounding box center [250, 39] width 65 height 26
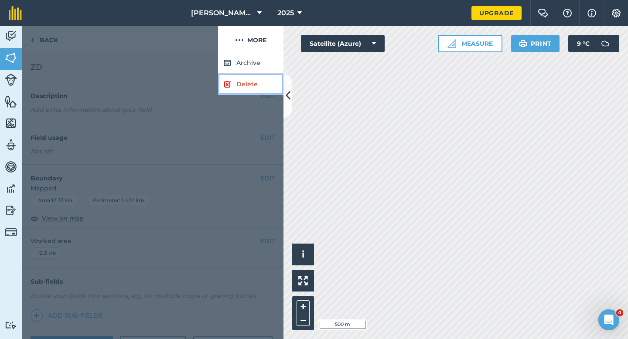
click at [249, 82] on link "Delete" at bounding box center [250, 84] width 65 height 21
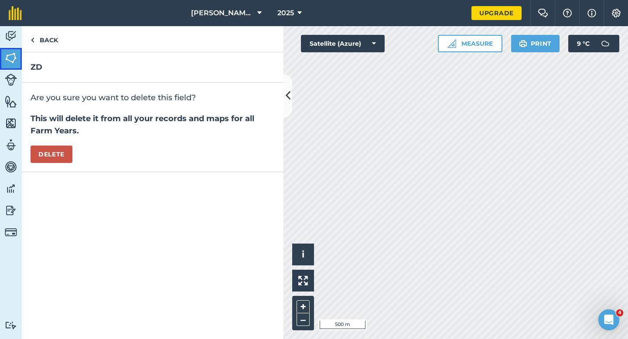
click at [0, 58] on link "Fields" at bounding box center [11, 59] width 22 height 22
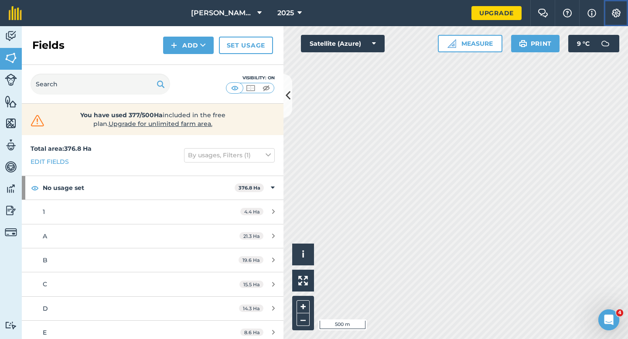
click at [619, 16] on img at bounding box center [616, 13] width 10 height 9
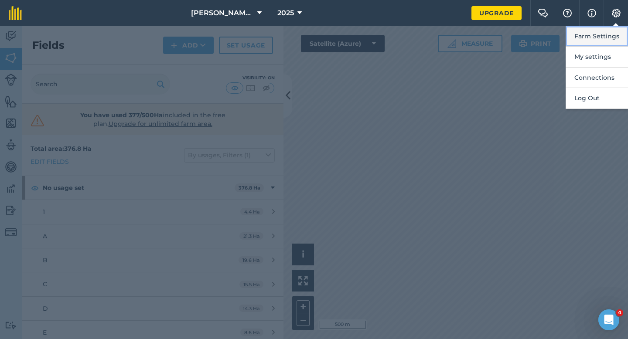
click at [616, 38] on button "Farm Settings" at bounding box center [597, 36] width 62 height 20
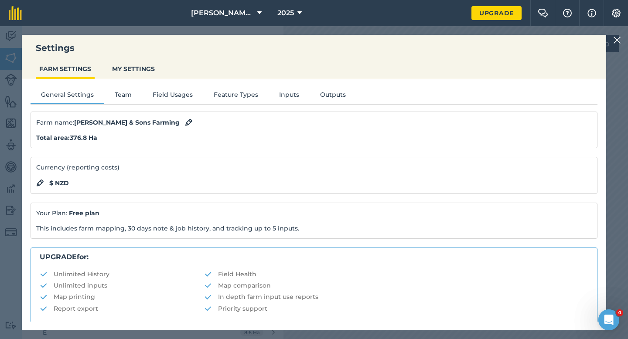
scroll to position [167, 0]
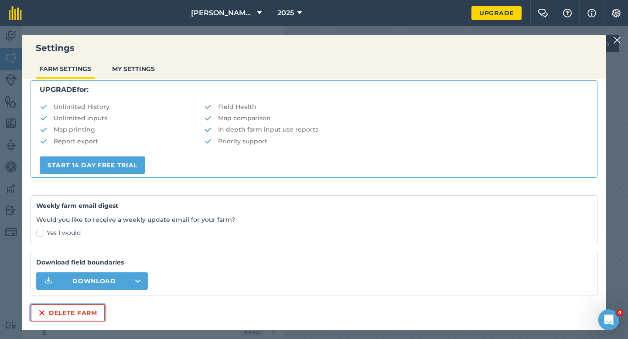
click at [64, 318] on button "Delete farm" at bounding box center [68, 312] width 75 height 17
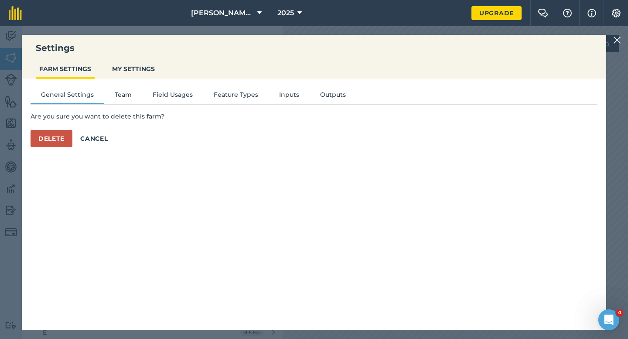
scroll to position [0, 0]
click at [55, 168] on div "General Settings Team Field Usages Feature Types Inputs Outputs Are you sure yo…" at bounding box center [314, 200] width 584 height 242
click at [55, 146] on button "Delete" at bounding box center [52, 138] width 42 height 17
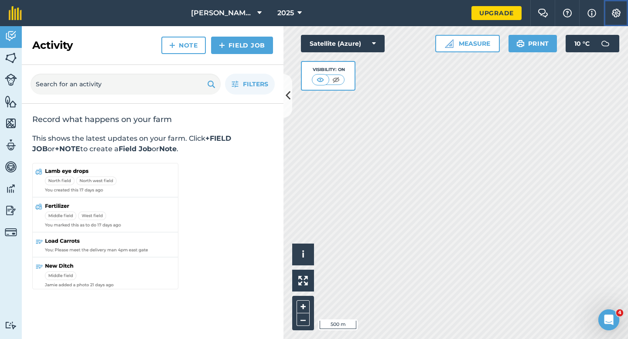
click at [615, 14] on img at bounding box center [616, 13] width 10 height 9
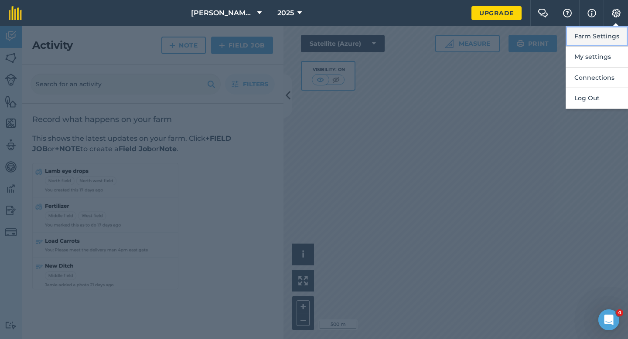
click at [598, 29] on button "Farm Settings" at bounding box center [597, 36] width 62 height 20
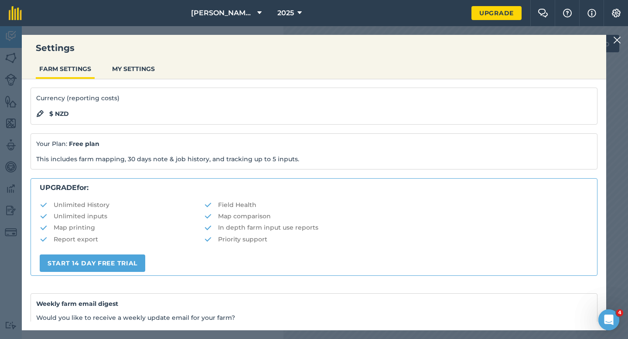
scroll to position [167, 0]
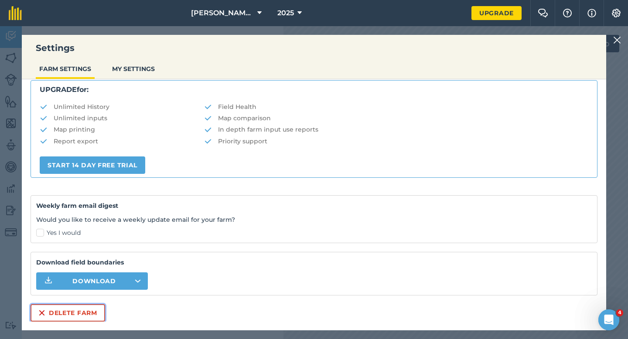
click at [70, 304] on button "Delete farm" at bounding box center [68, 312] width 75 height 17
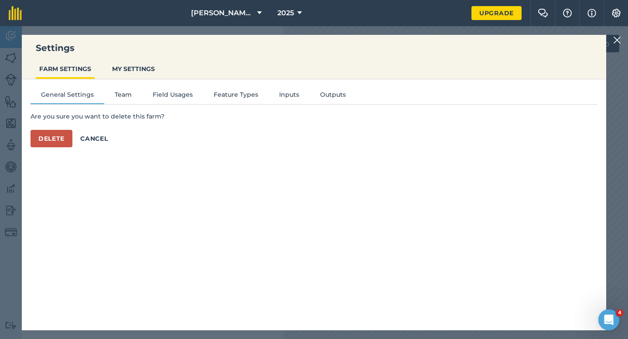
scroll to position [0, 0]
click at [67, 132] on button "Delete" at bounding box center [52, 138] width 42 height 17
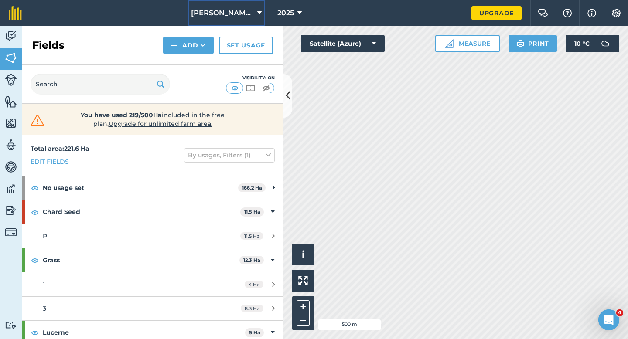
click at [249, 6] on button "[PERSON_NAME] Farming Partnership" at bounding box center [227, 13] width 78 height 26
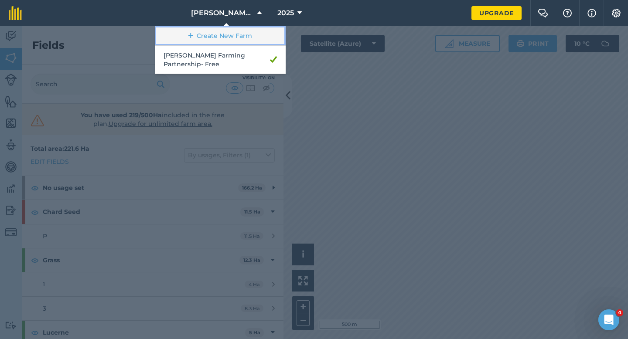
click at [237, 35] on link "Create New Farm" at bounding box center [220, 36] width 131 height 20
